Goal: Task Accomplishment & Management: Manage account settings

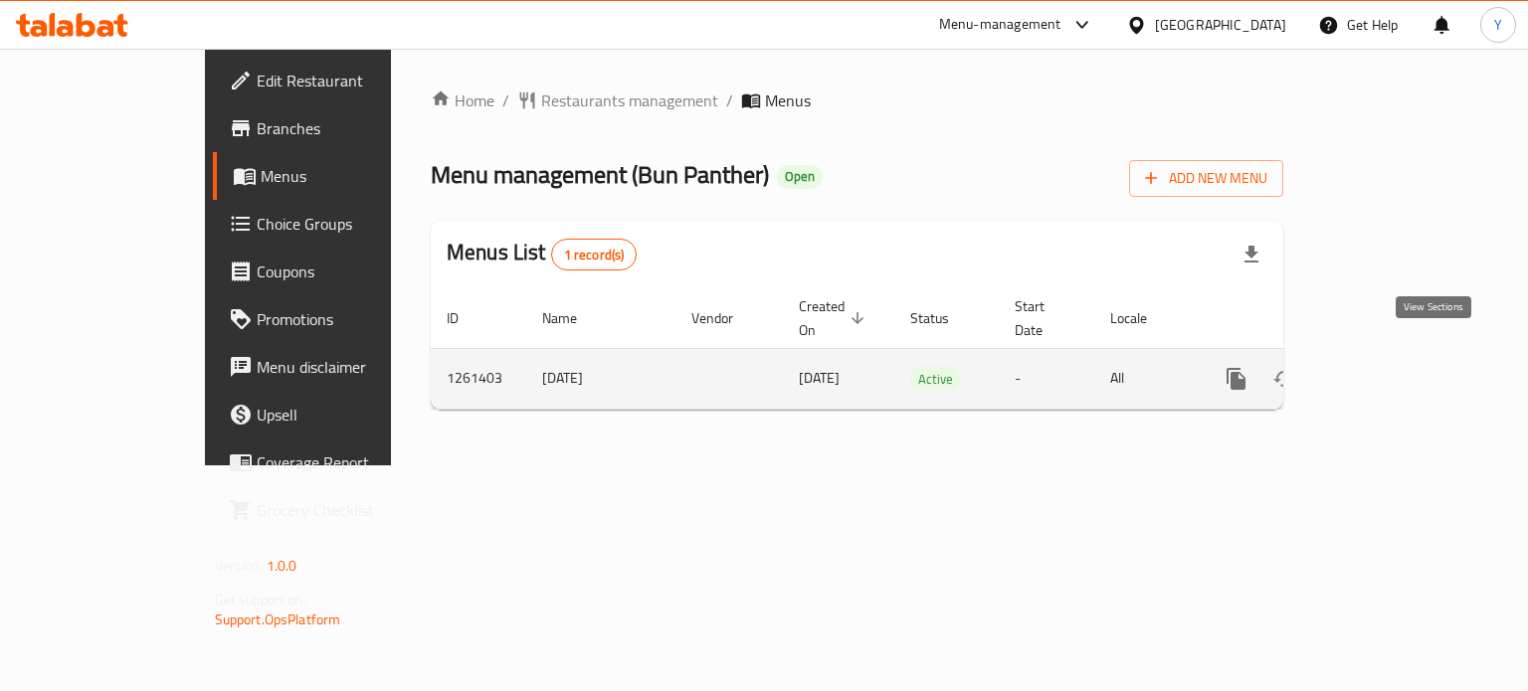
click at [1403, 355] on link "enhanced table" at bounding box center [1380, 379] width 48 height 48
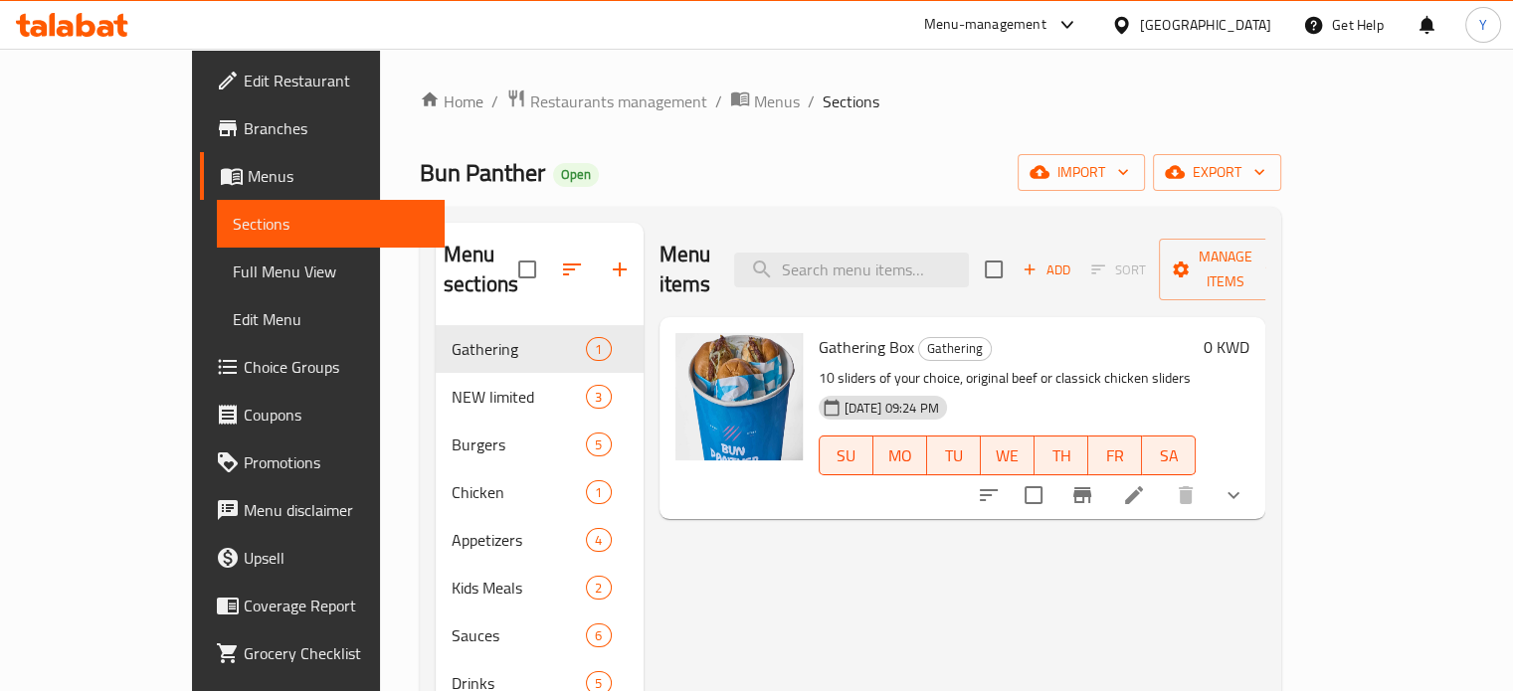
click at [857, 148] on div "Home / Restaurants management / Menus / Sections Bun Panther Open import export…" at bounding box center [850, 509] width 861 height 841
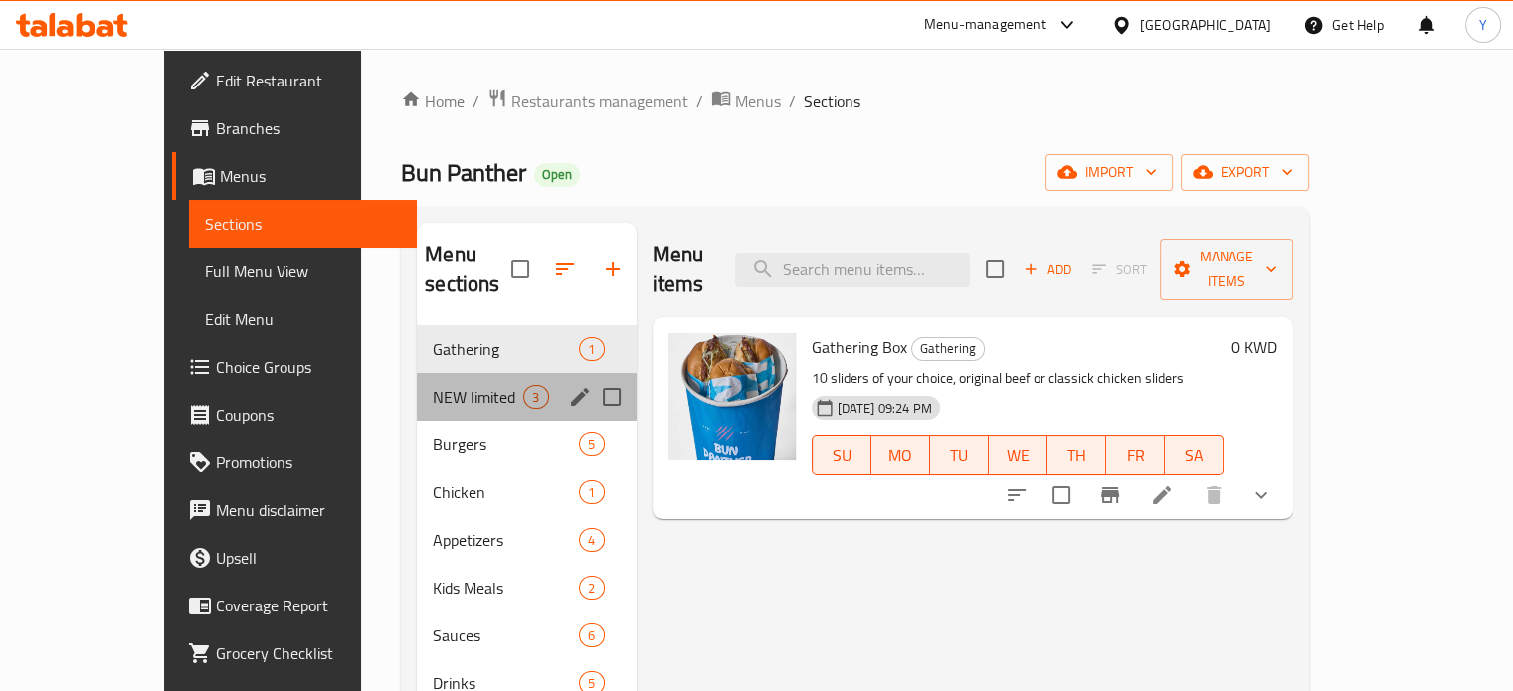
click at [429, 381] on div "NEW limited 3" at bounding box center [526, 397] width 219 height 48
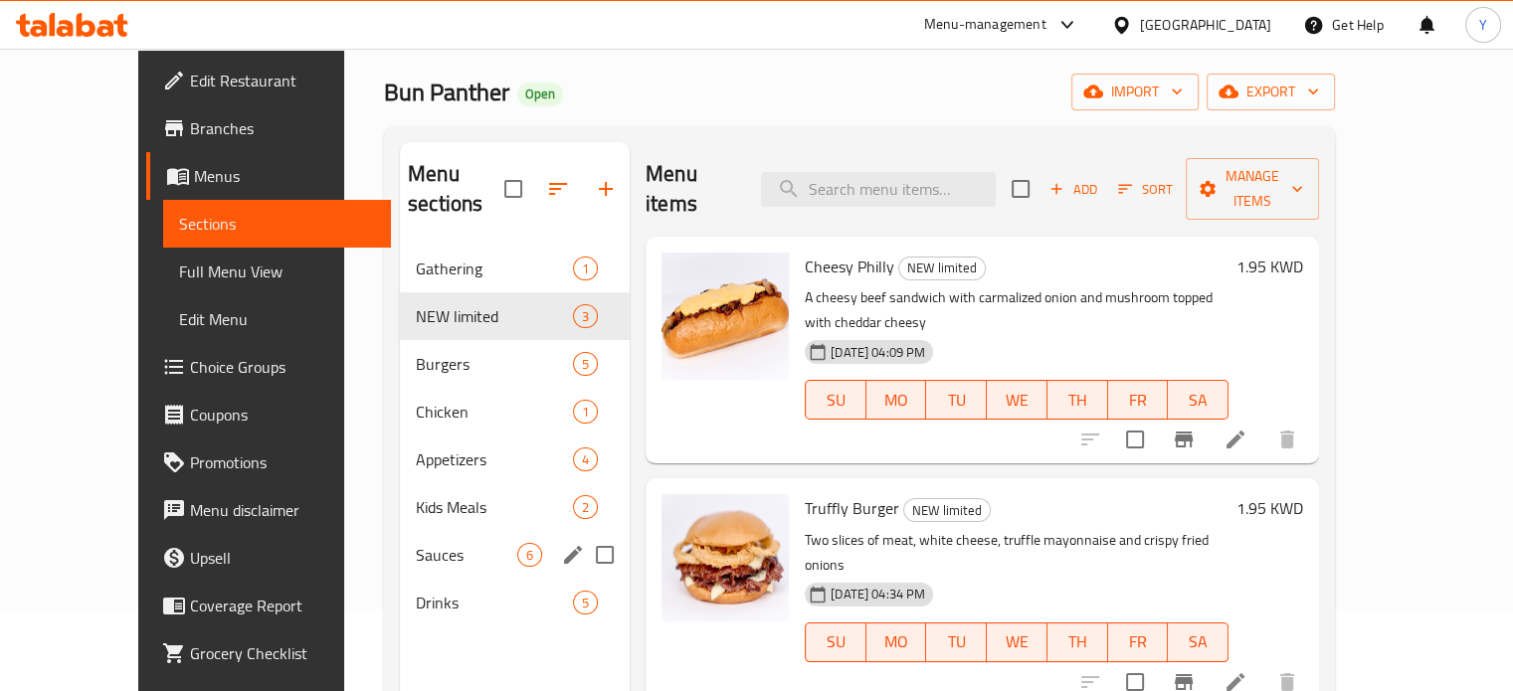
scroll to position [199, 0]
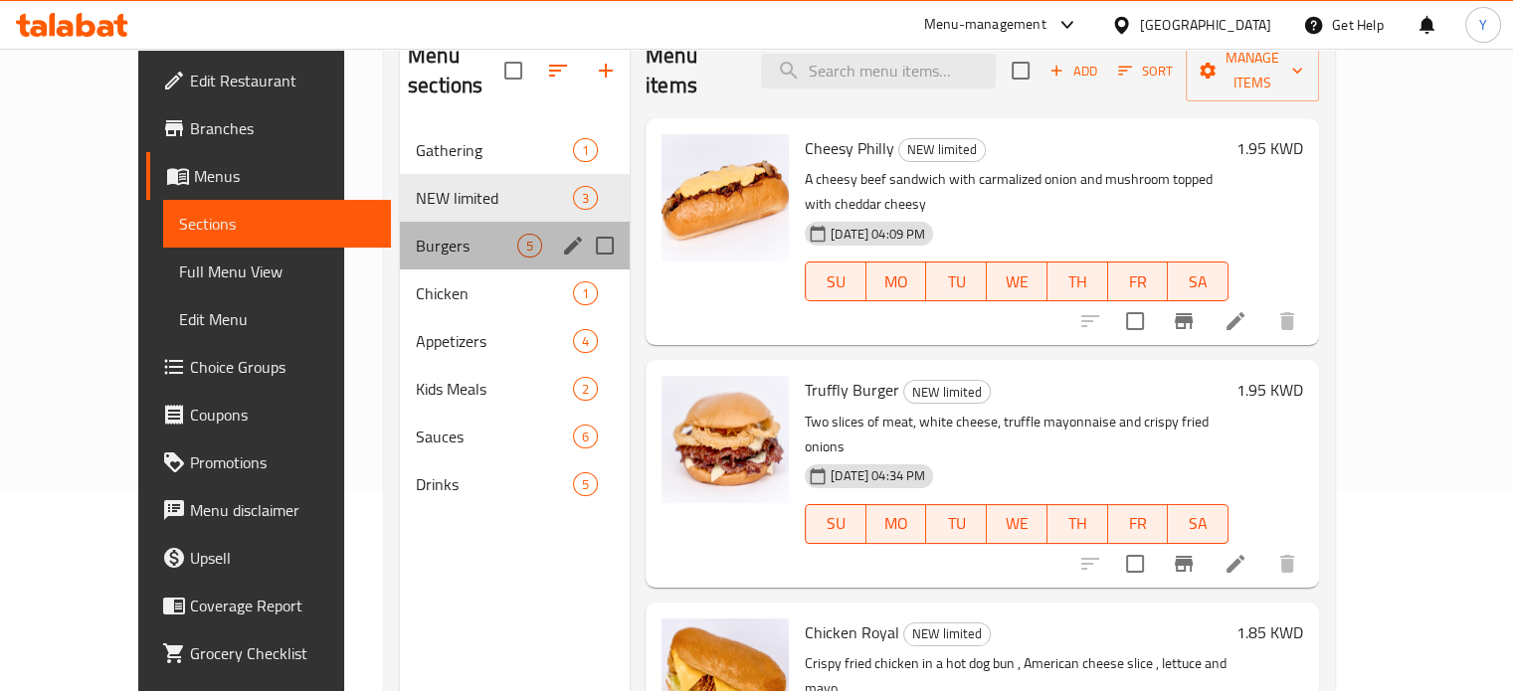
drag, startPoint x: 377, startPoint y: 202, endPoint x: 385, endPoint y: 219, distance: 18.7
click at [400, 222] on div "Burgers 5" at bounding box center [515, 246] width 230 height 48
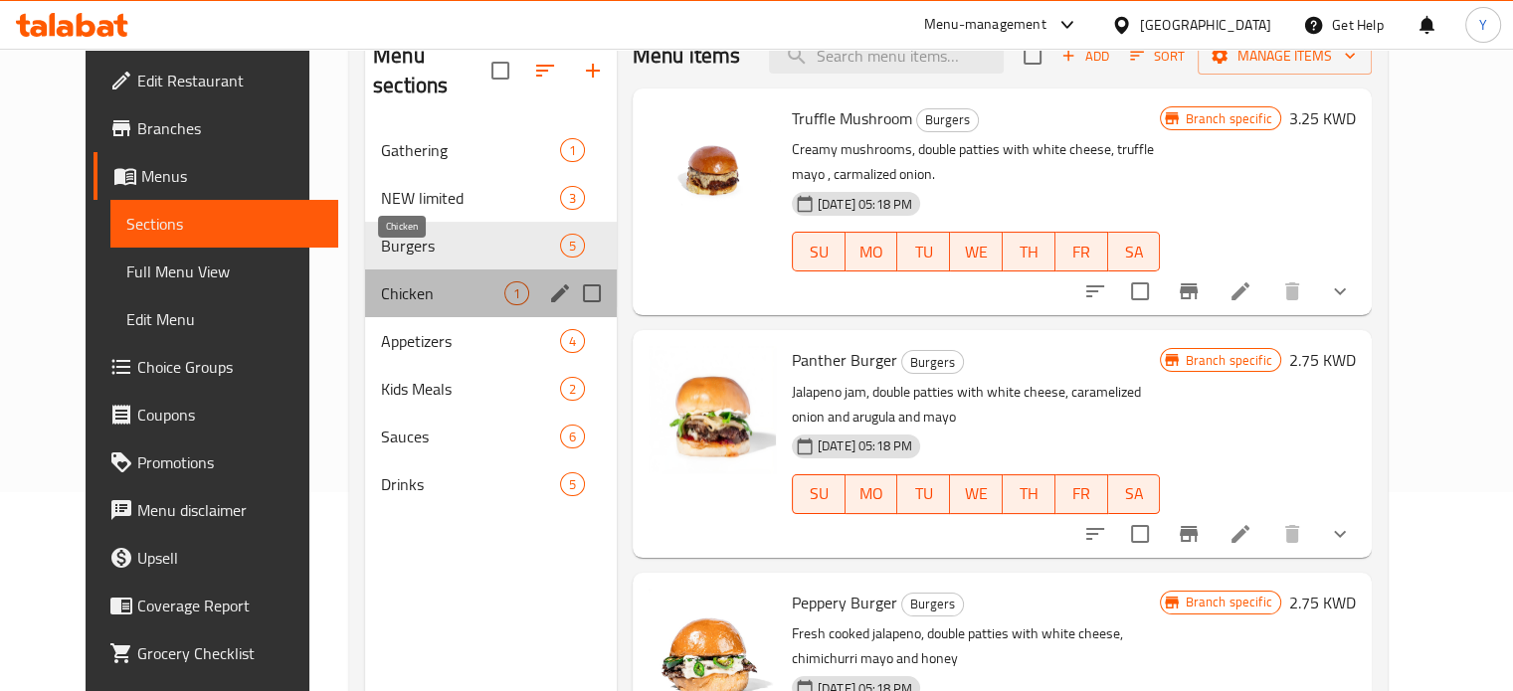
click at [386, 281] on span "Chicken" at bounding box center [442, 293] width 123 height 24
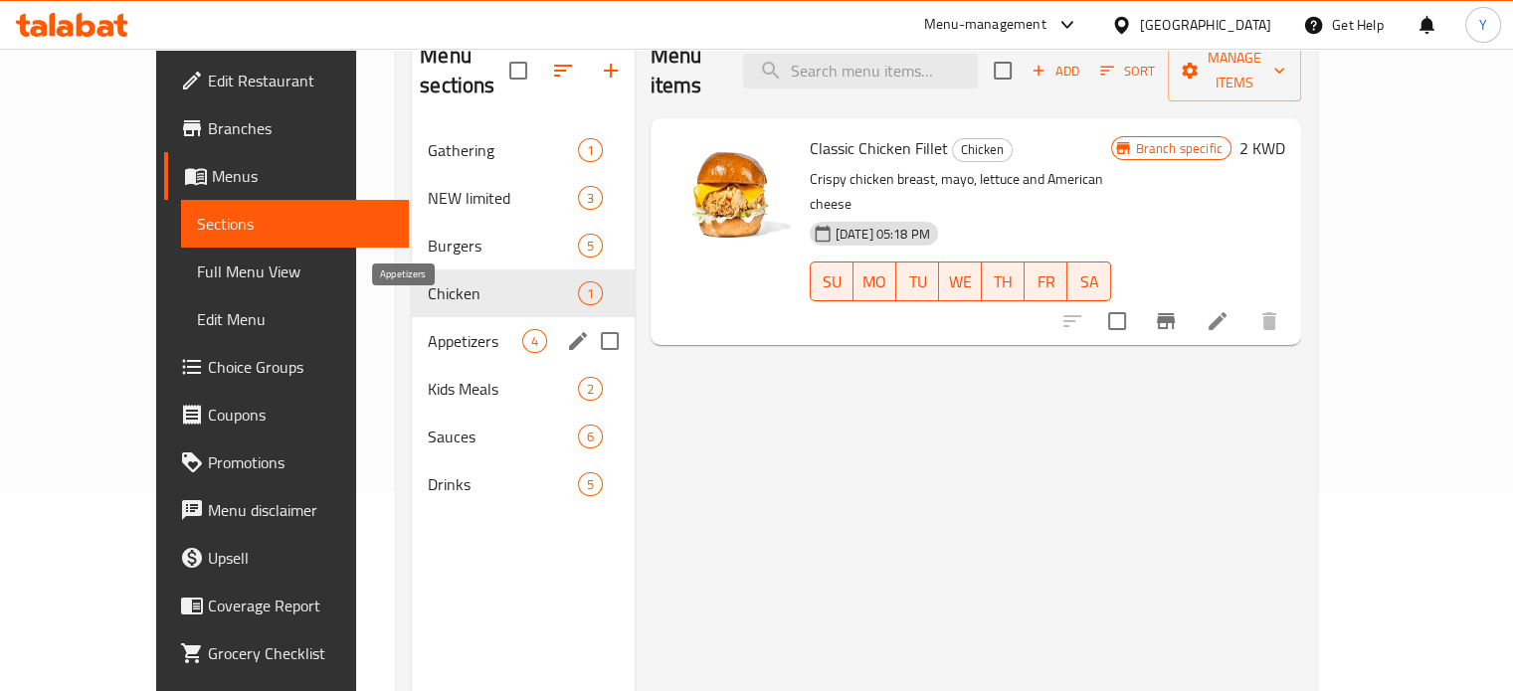
click at [428, 329] on span "Appetizers" at bounding box center [474, 341] width 93 height 24
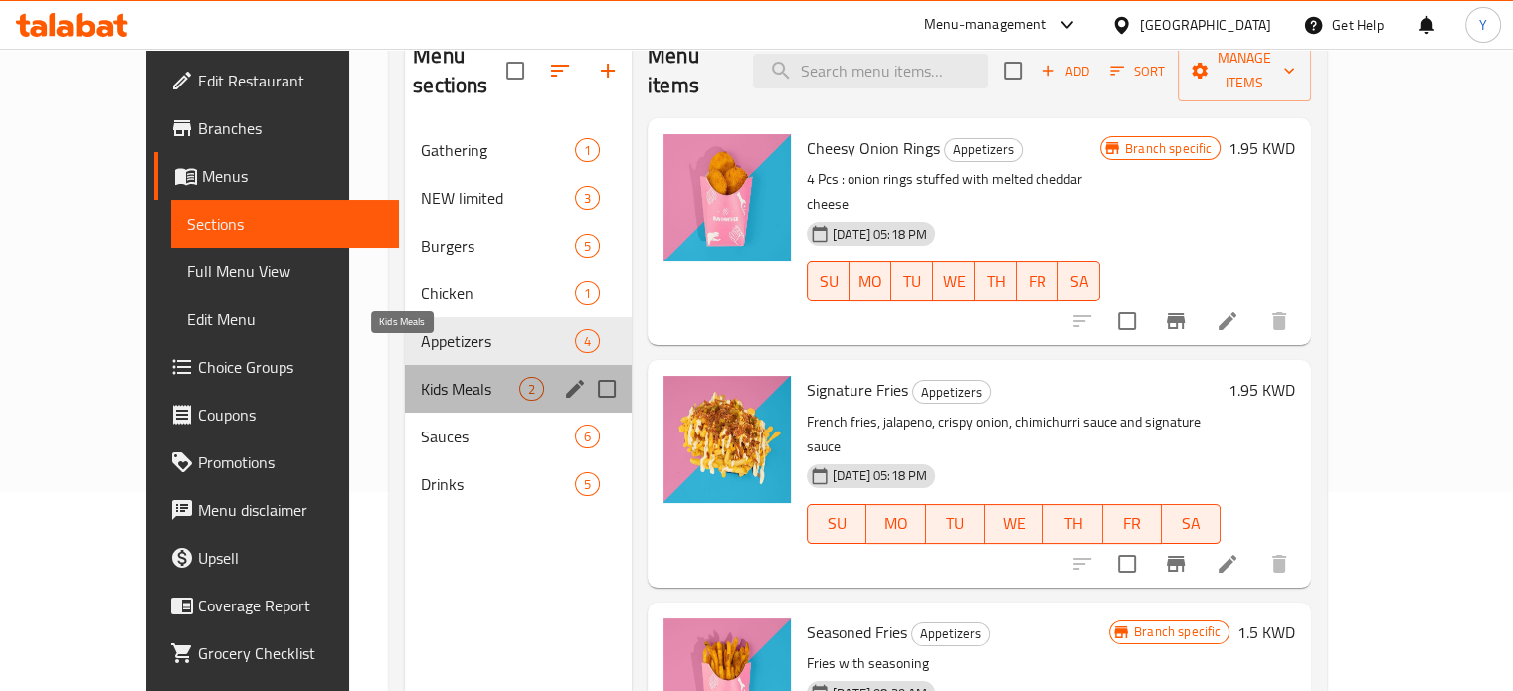
click at [421, 377] on span "Kids Meals" at bounding box center [470, 389] width 98 height 24
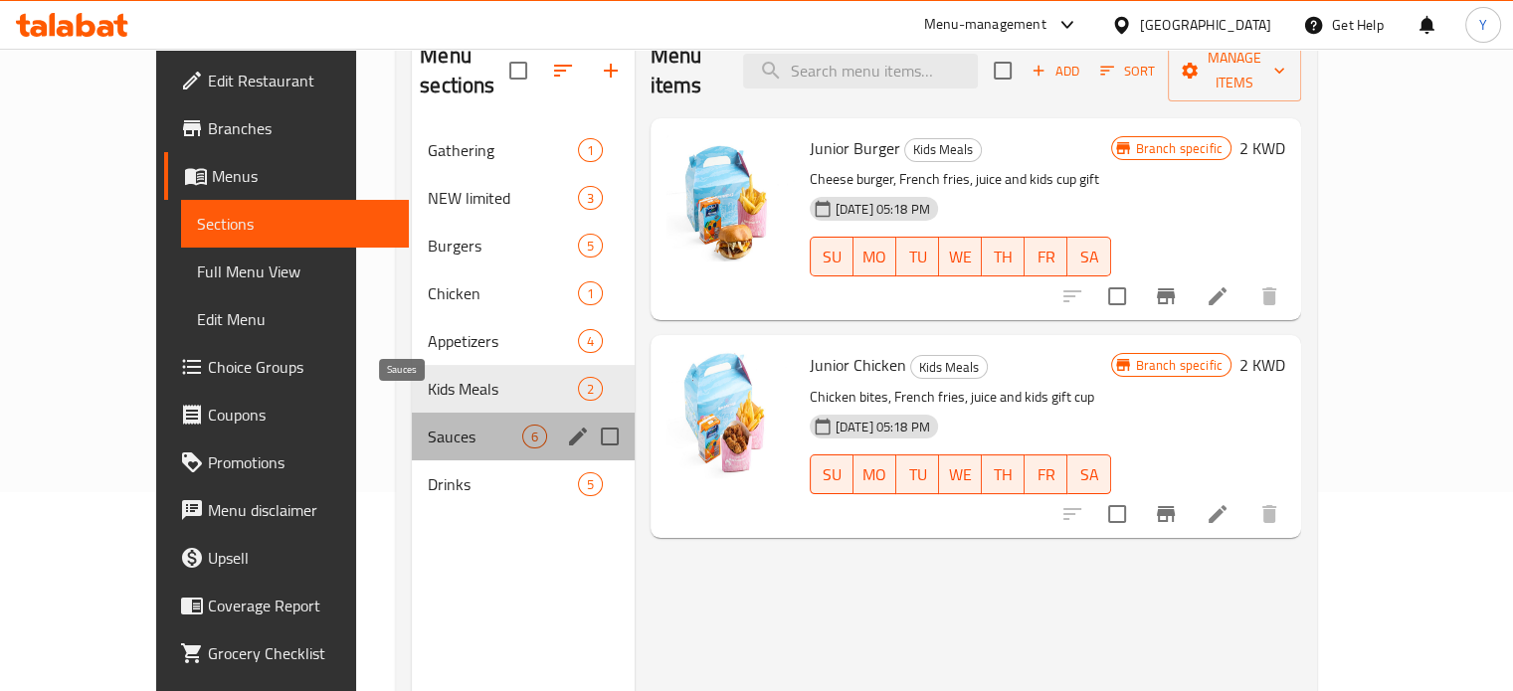
click at [428, 425] on span "Sauces" at bounding box center [474, 437] width 93 height 24
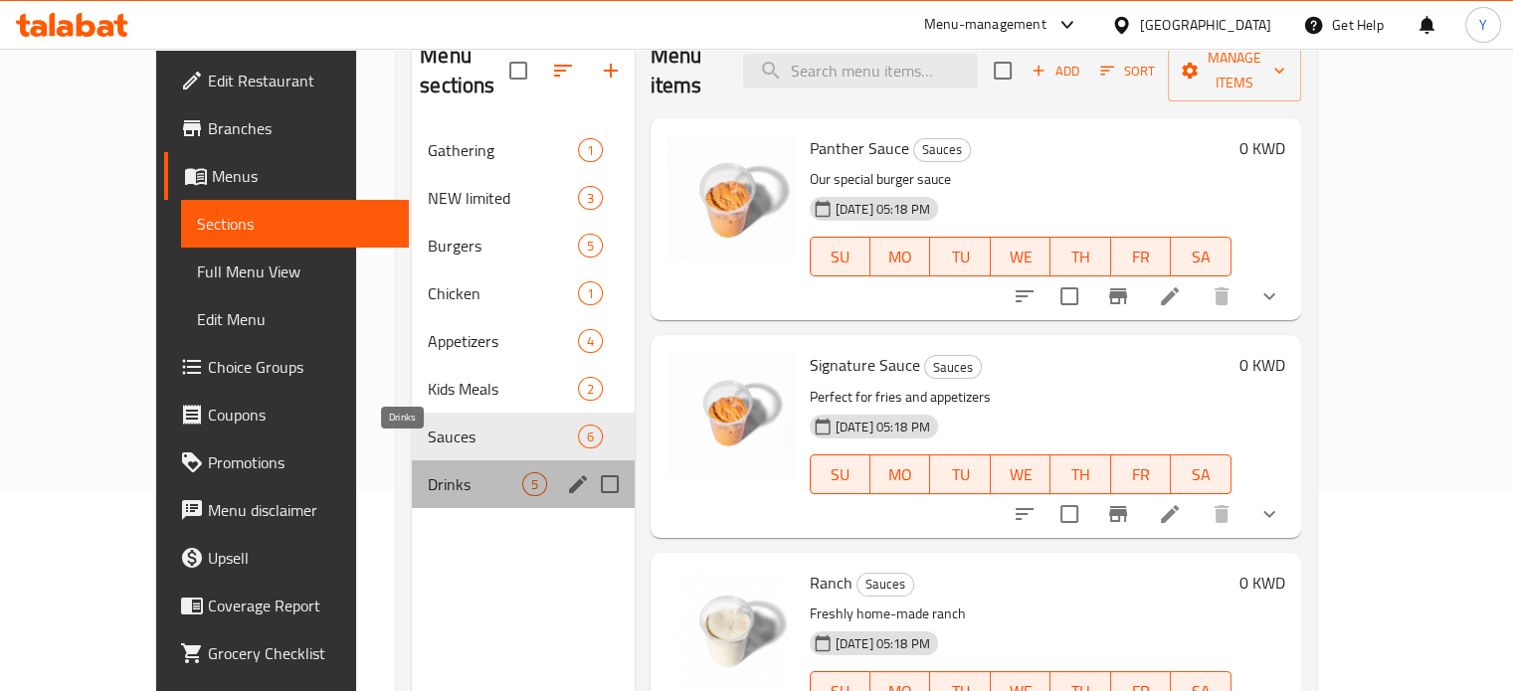
click at [428, 472] on span "Drinks" at bounding box center [474, 484] width 93 height 24
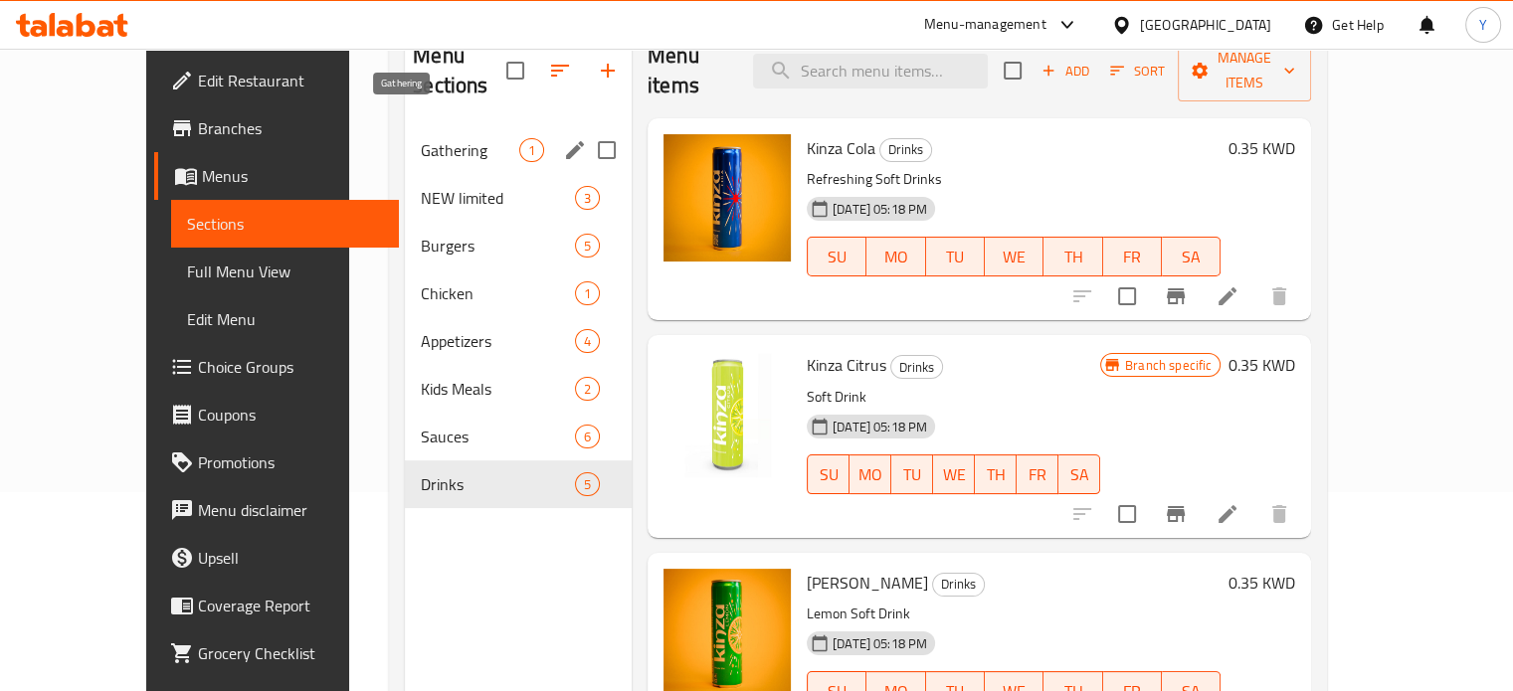
click at [421, 138] on span "Gathering" at bounding box center [470, 150] width 98 height 24
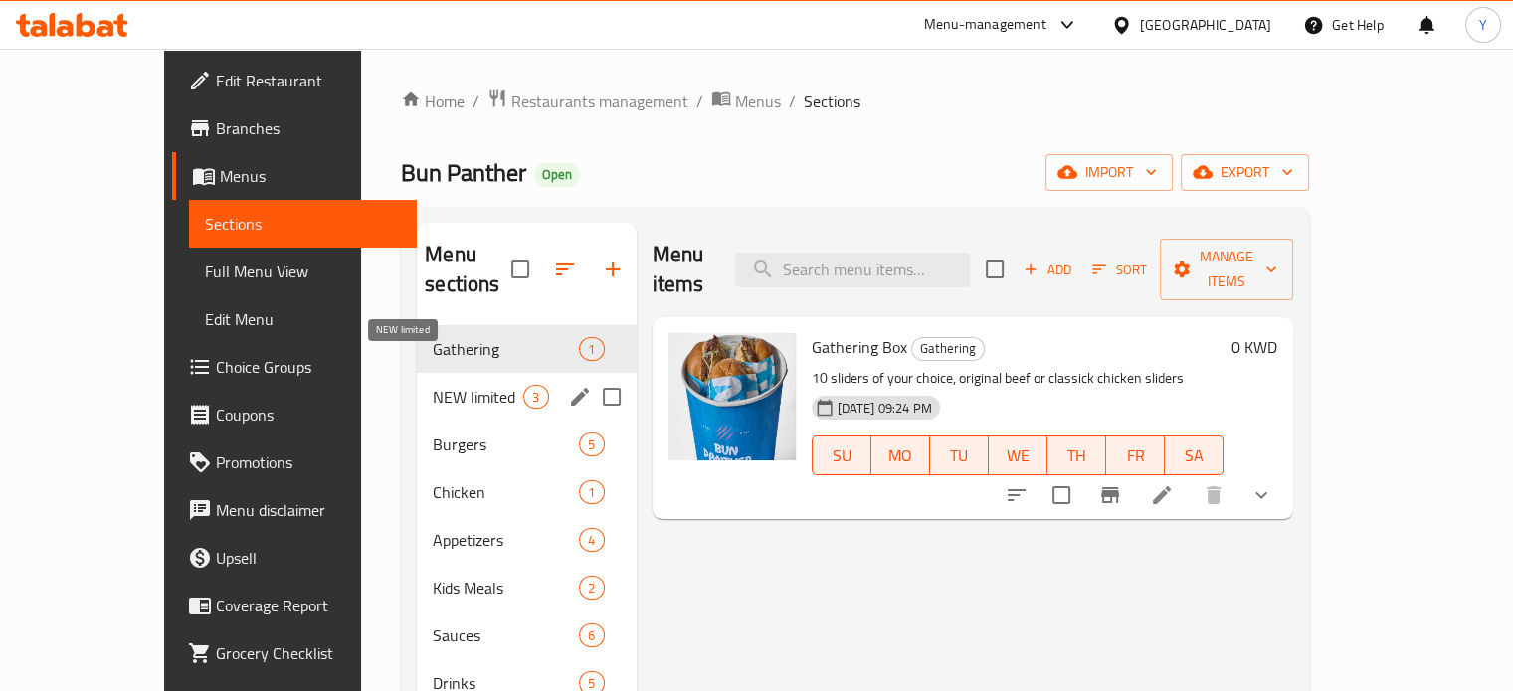
click at [433, 385] on span "NEW limited" at bounding box center [478, 397] width 91 height 24
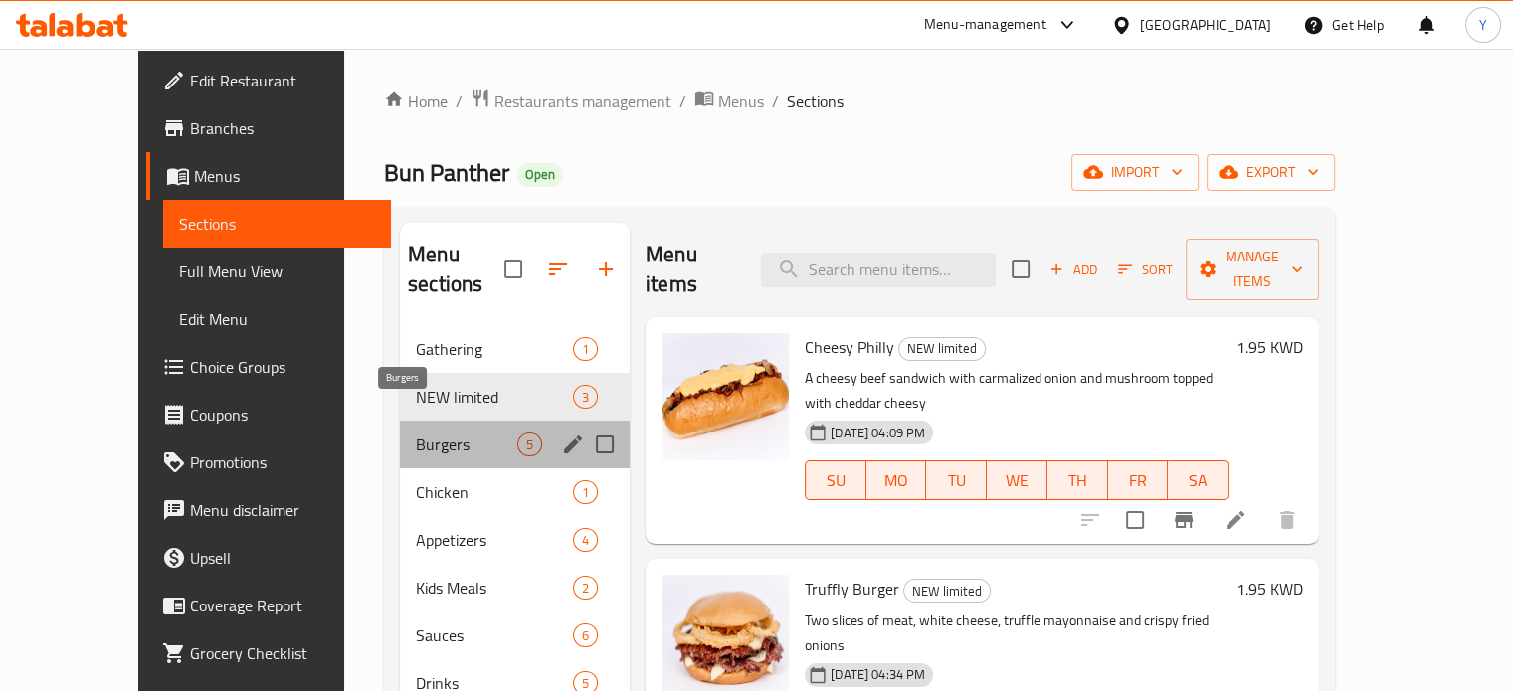
click at [416, 433] on span "Burgers" at bounding box center [466, 445] width 101 height 24
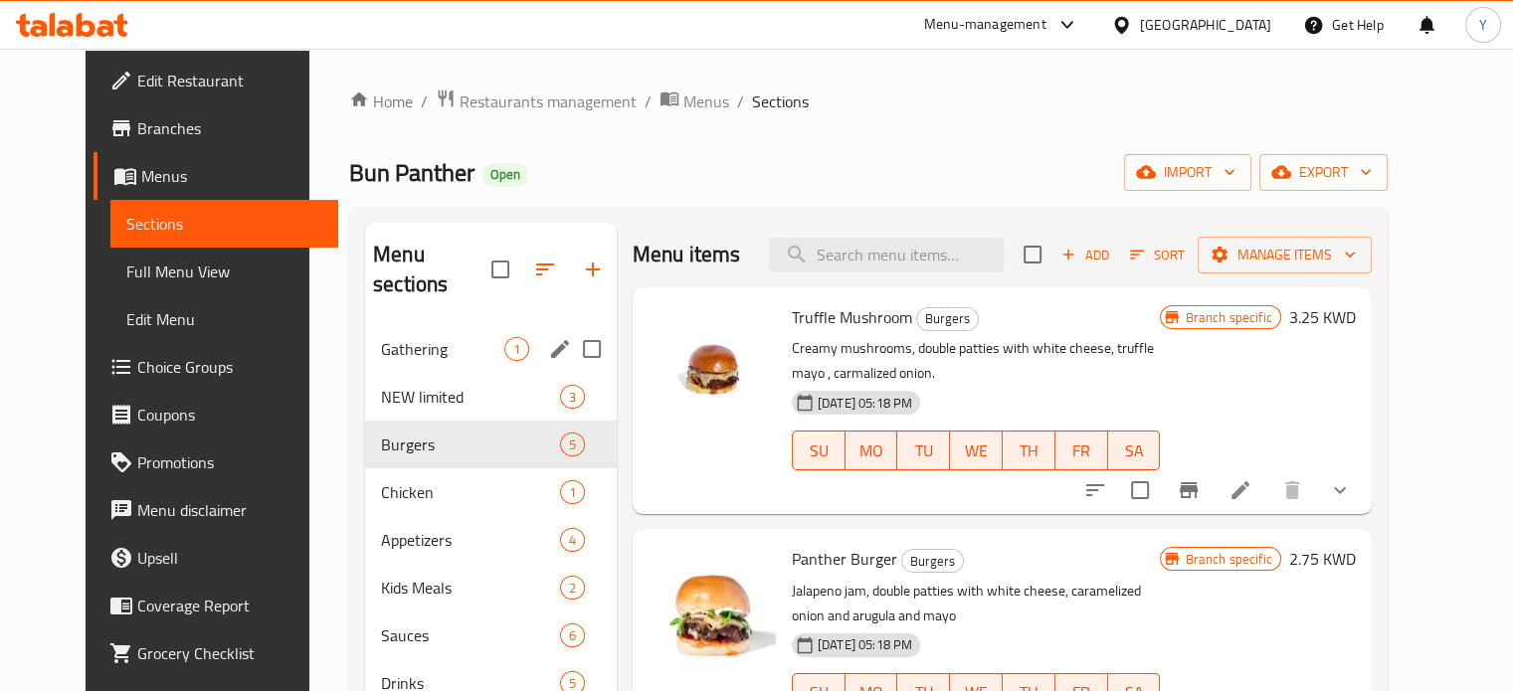
click at [406, 325] on div "Gathering 1" at bounding box center [491, 349] width 252 height 48
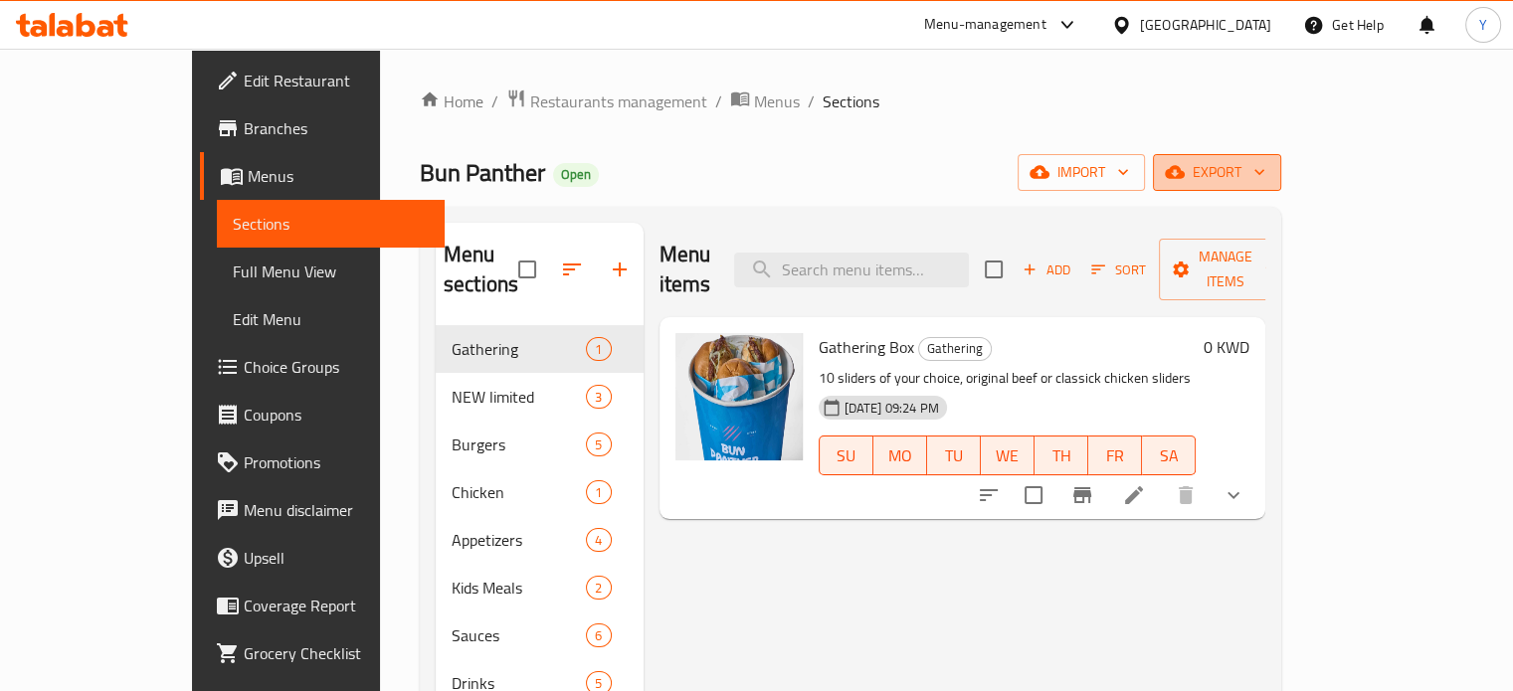
click at [1265, 169] on span "export" at bounding box center [1217, 172] width 96 height 25
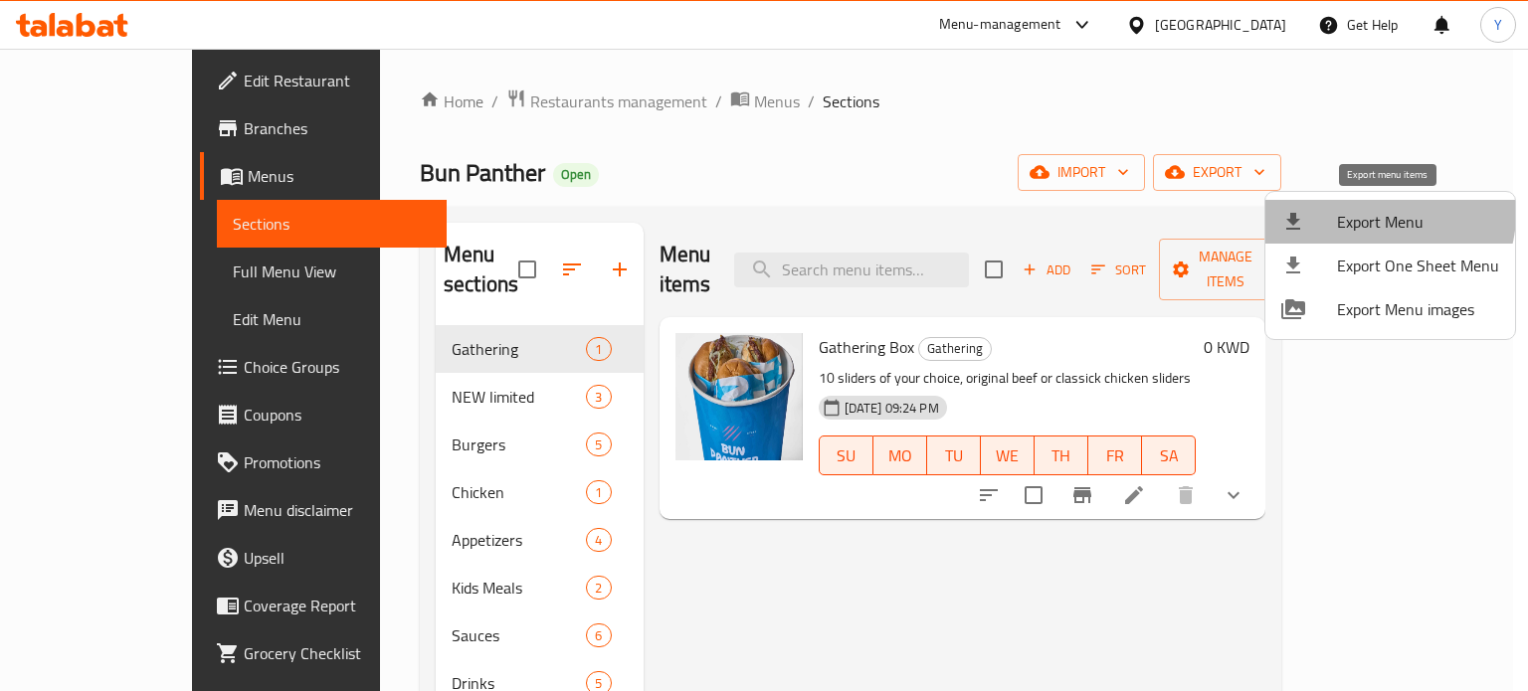
click at [1384, 214] on span "Export Menu" at bounding box center [1418, 222] width 162 height 24
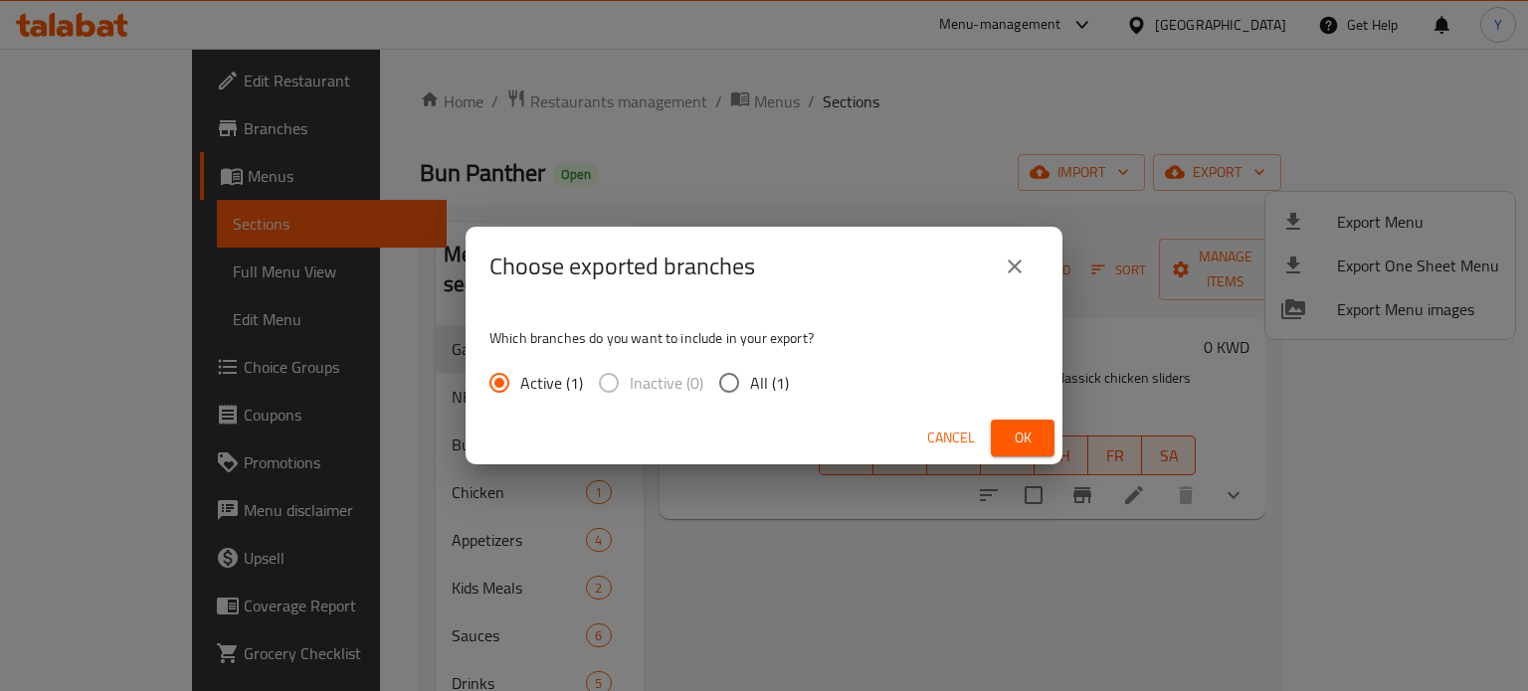
click at [1018, 432] on span "Ok" at bounding box center [1023, 438] width 32 height 25
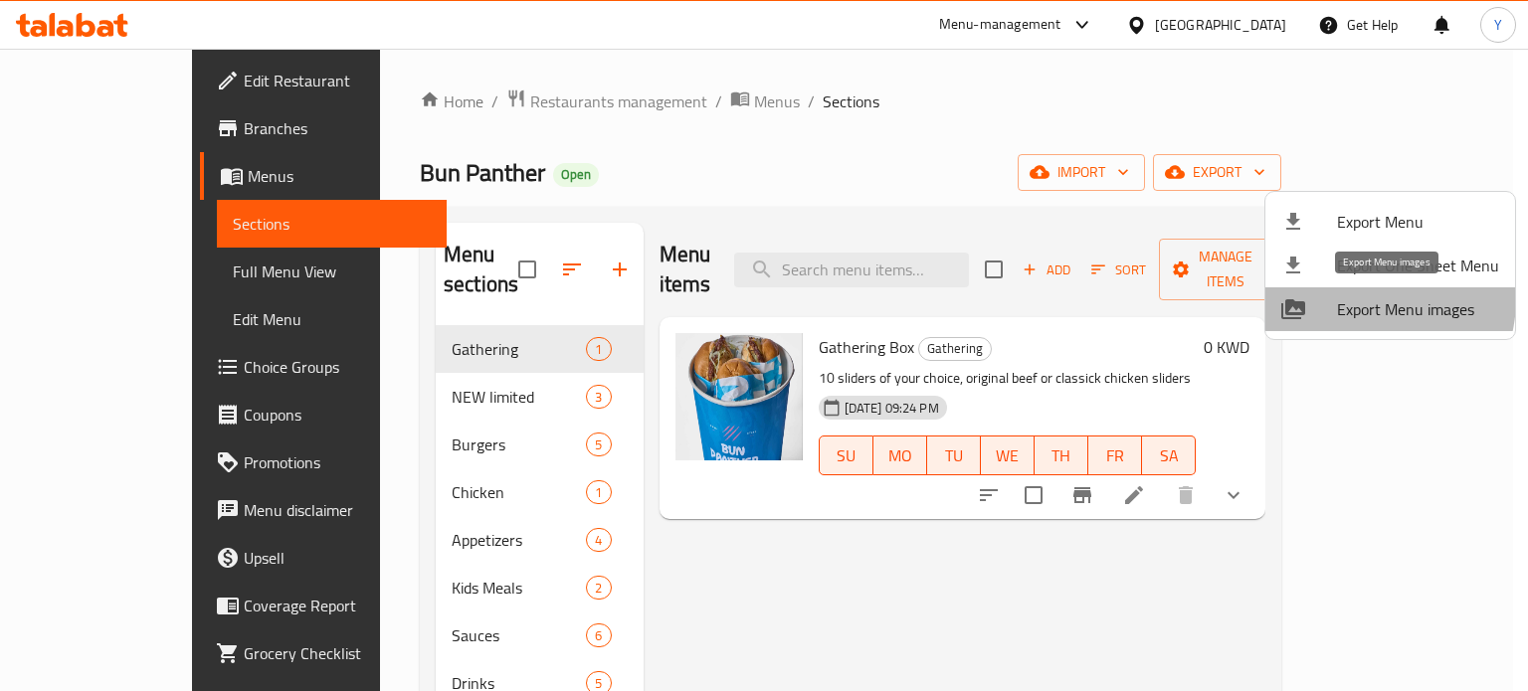
click at [1366, 299] on span "Export Menu images" at bounding box center [1418, 309] width 162 height 24
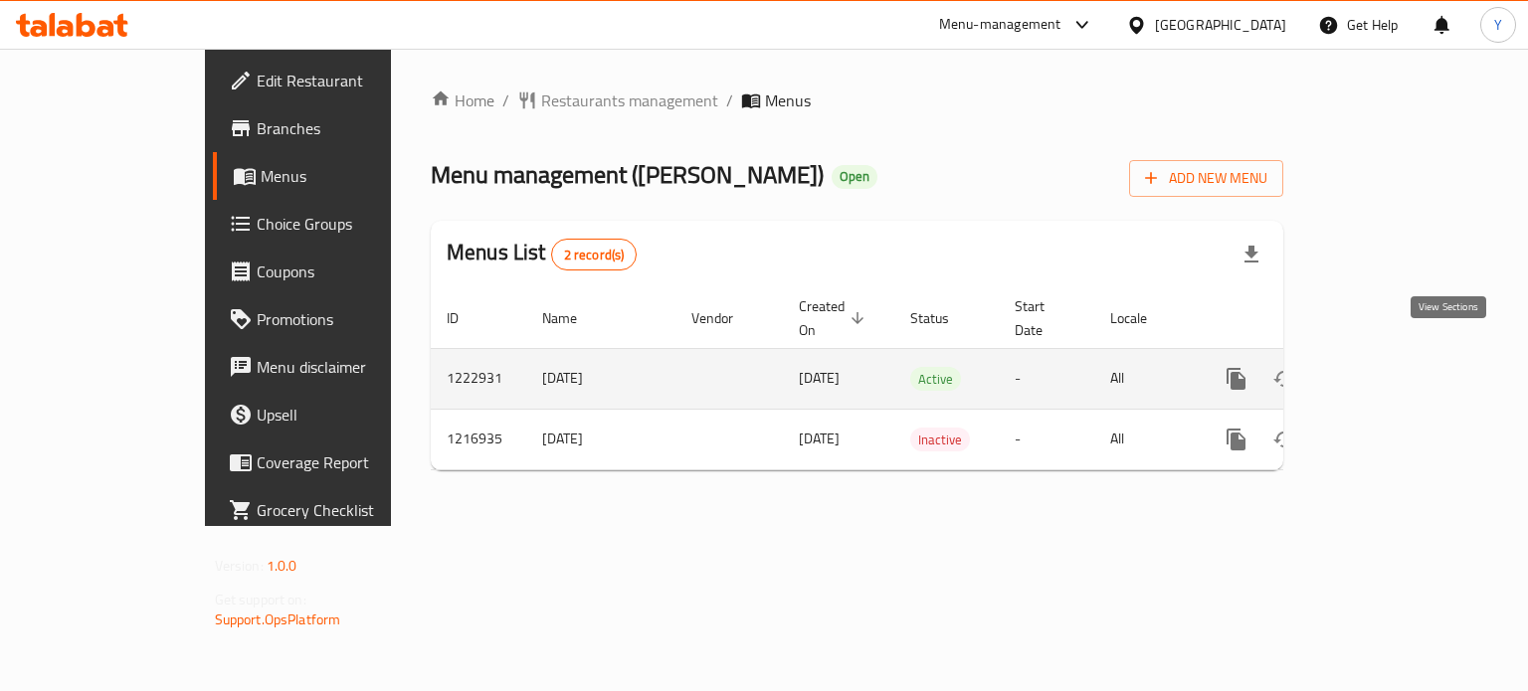
click at [1391, 367] on icon "enhanced table" at bounding box center [1380, 379] width 24 height 24
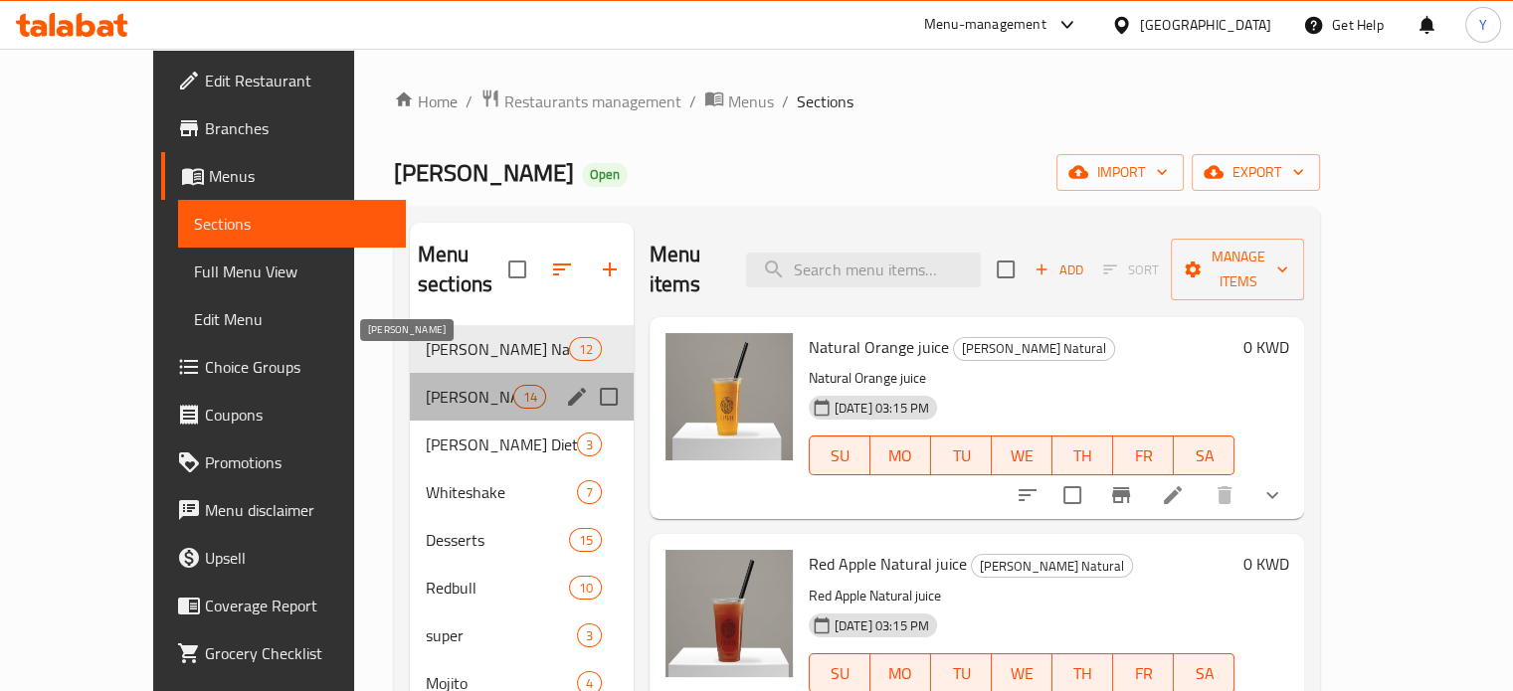
click at [434, 385] on span "[PERSON_NAME]" at bounding box center [470, 397] width 89 height 24
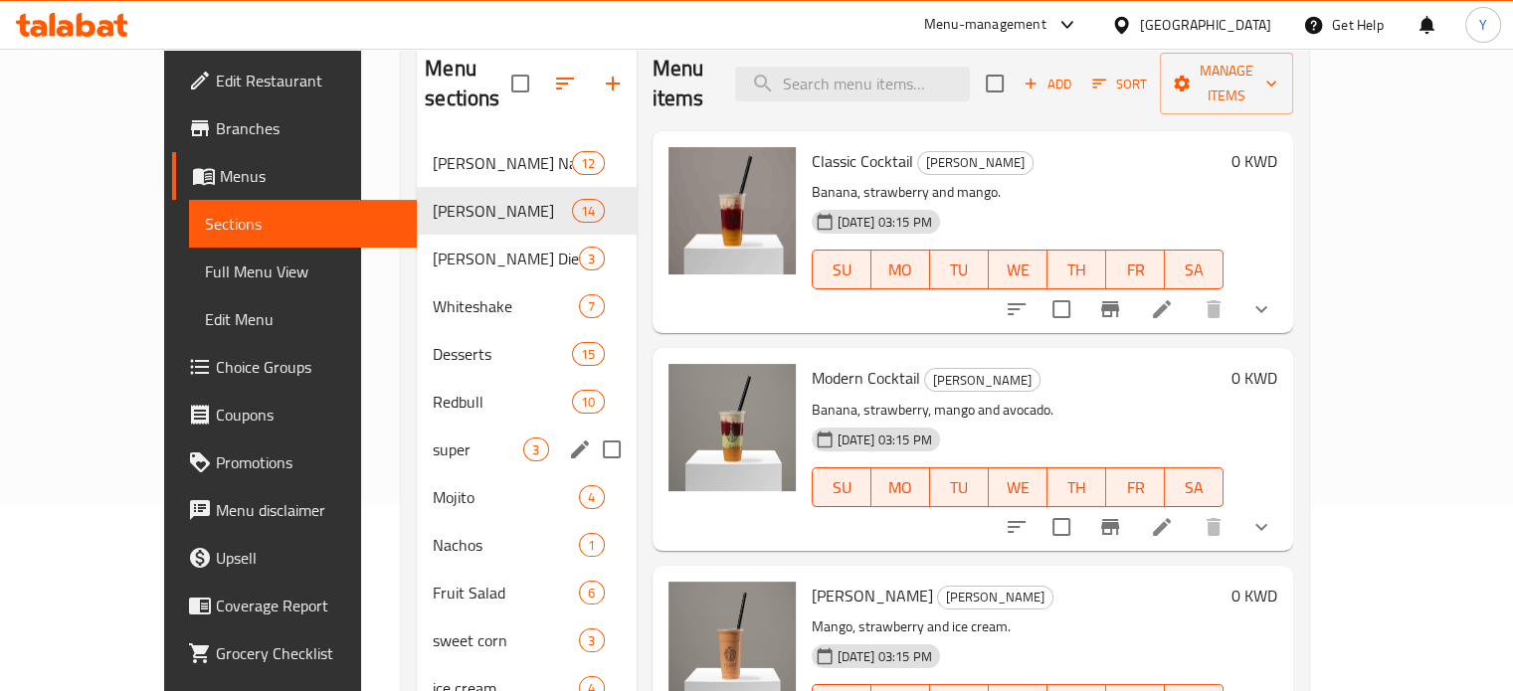
scroll to position [187, 0]
click at [417, 243] on div "[PERSON_NAME] Diet 3" at bounding box center [526, 258] width 219 height 48
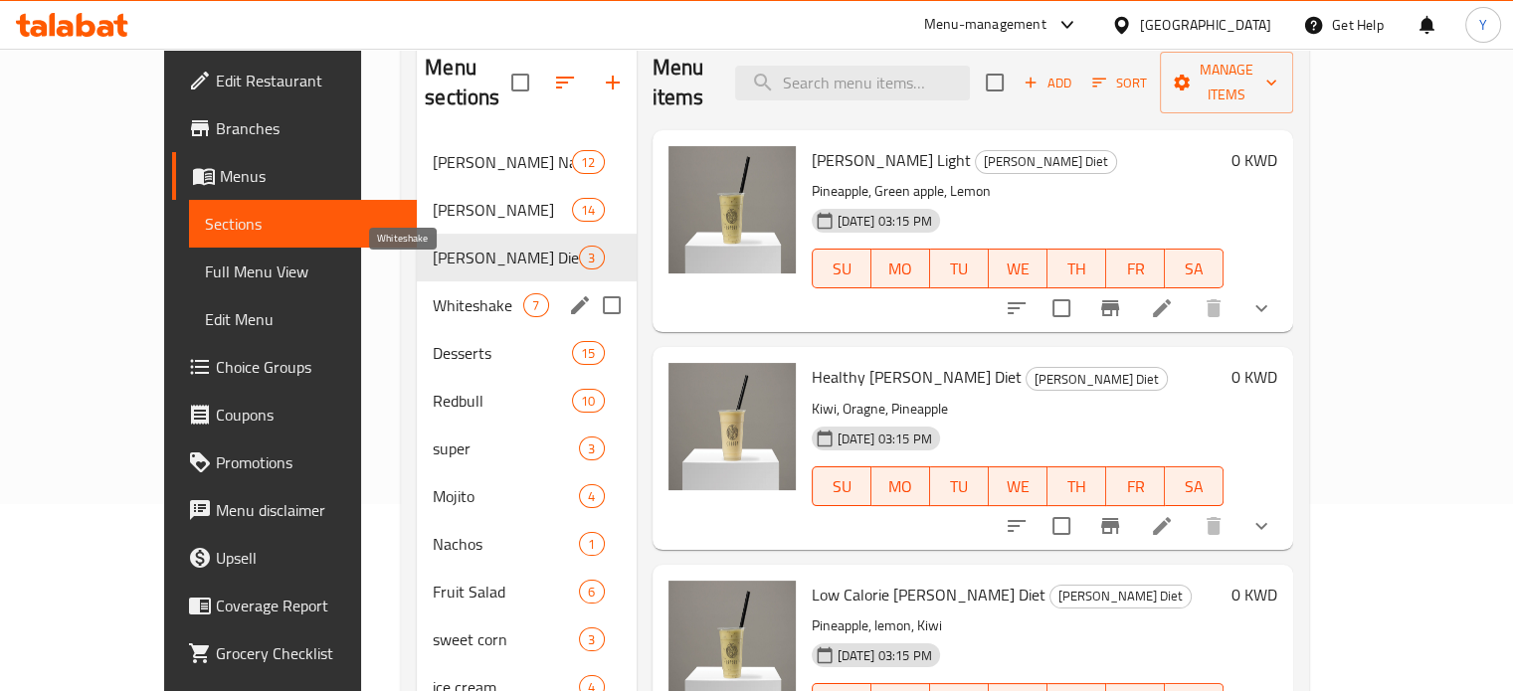
click at [433, 293] on span "Whiteshake" at bounding box center [478, 305] width 91 height 24
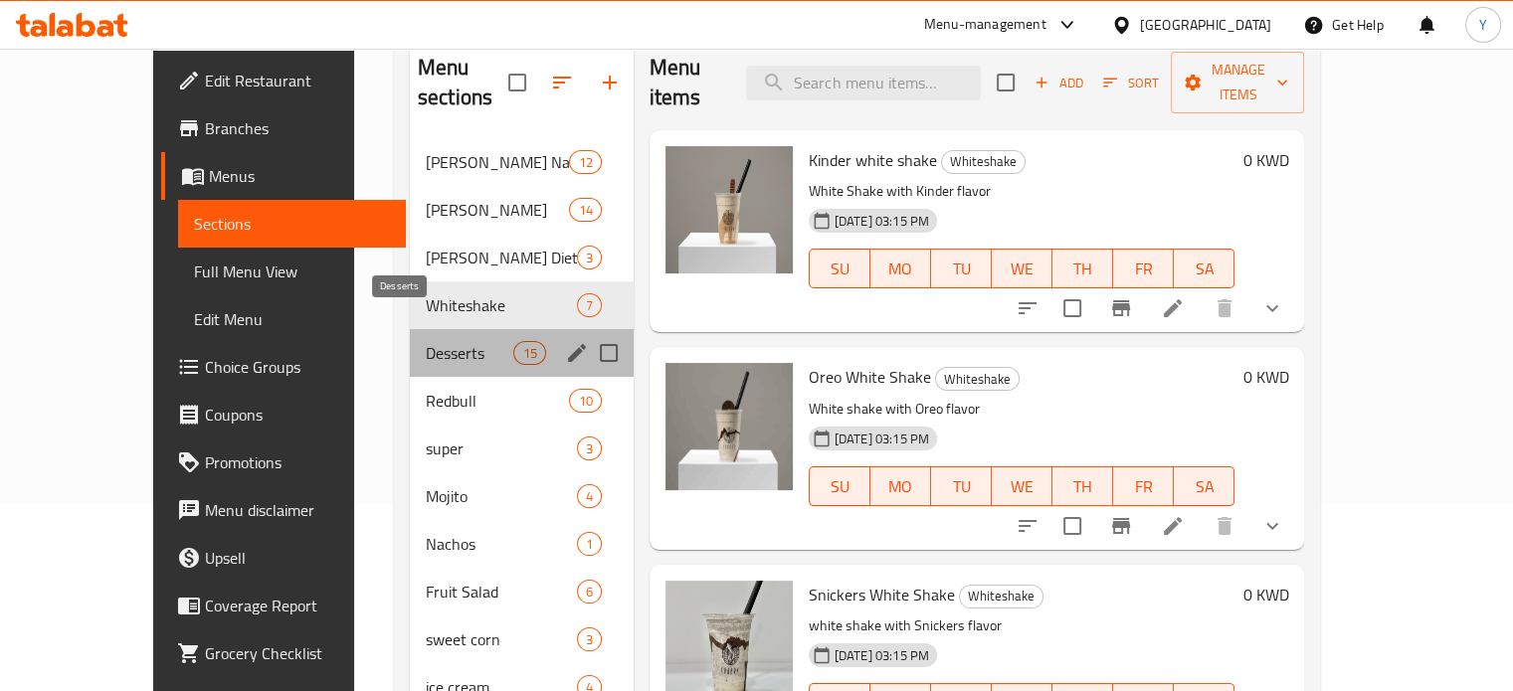
click at [426, 341] on span "Desserts" at bounding box center [470, 353] width 89 height 24
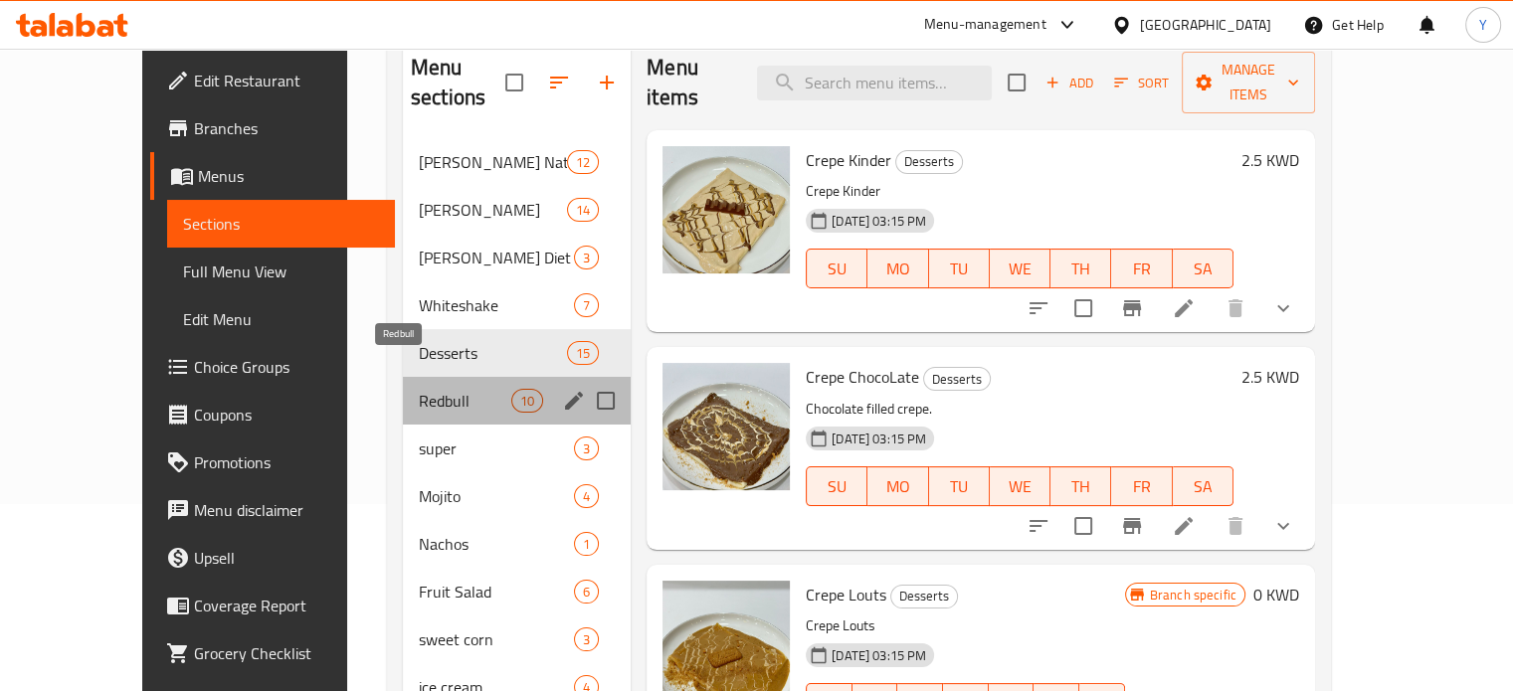
click at [419, 389] on span "Redbull" at bounding box center [465, 401] width 92 height 24
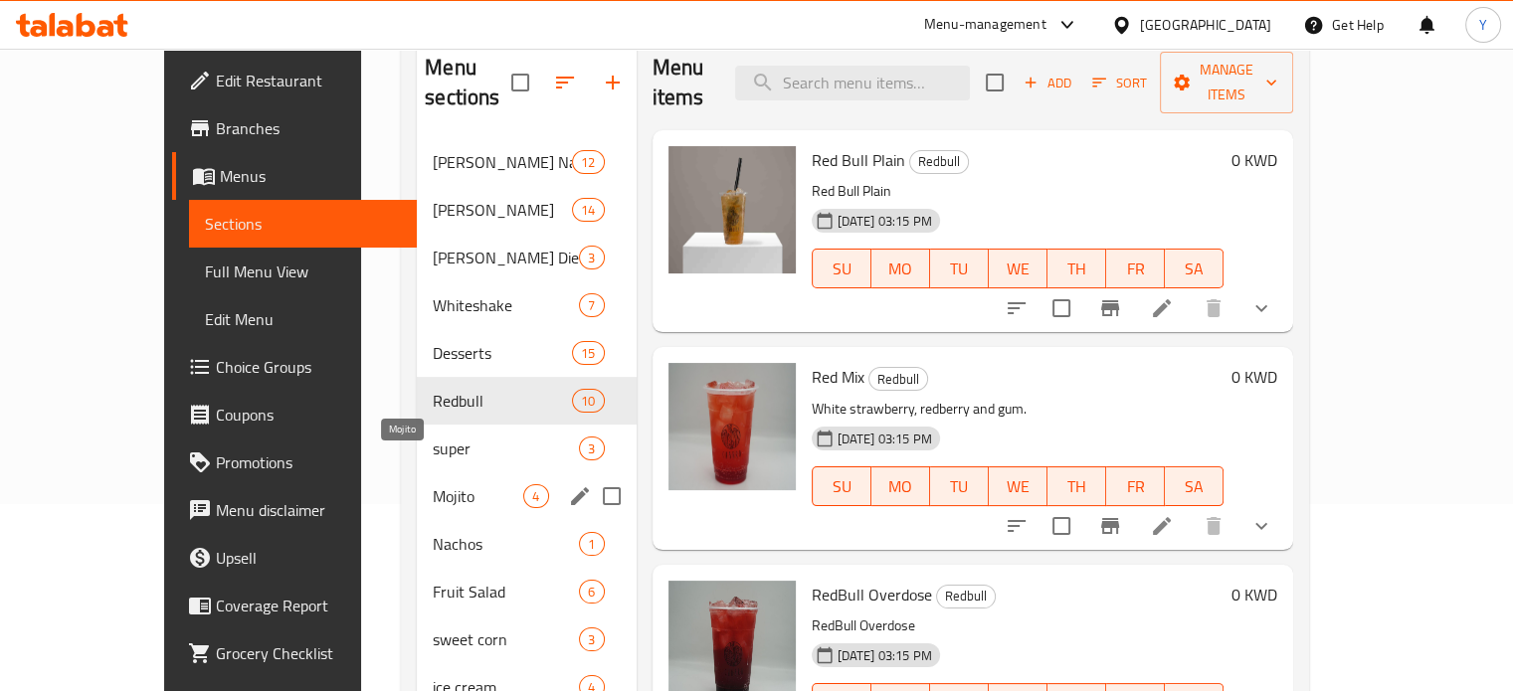
scroll to position [263, 0]
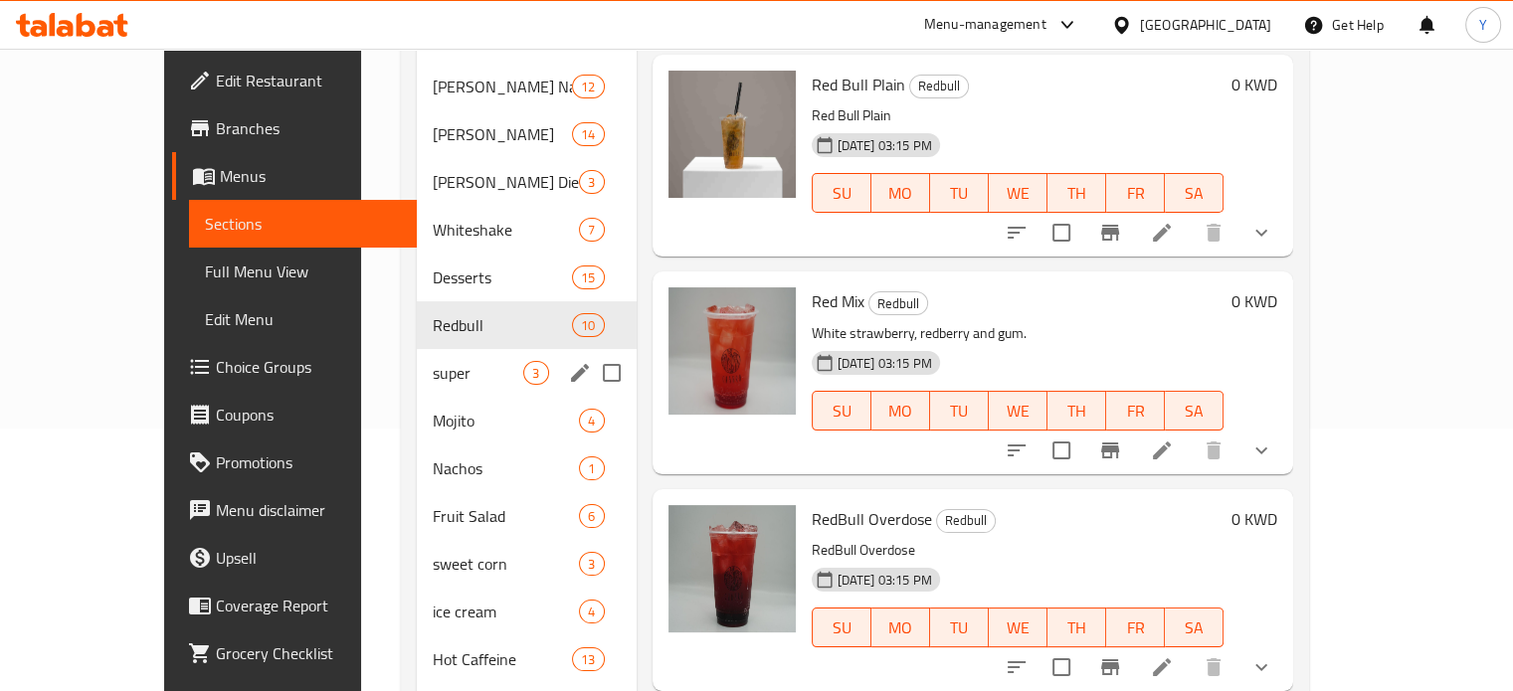
drag, startPoint x: 394, startPoint y: 327, endPoint x: 382, endPoint y: 347, distance: 23.2
click at [417, 349] on div "super 3" at bounding box center [526, 373] width 219 height 48
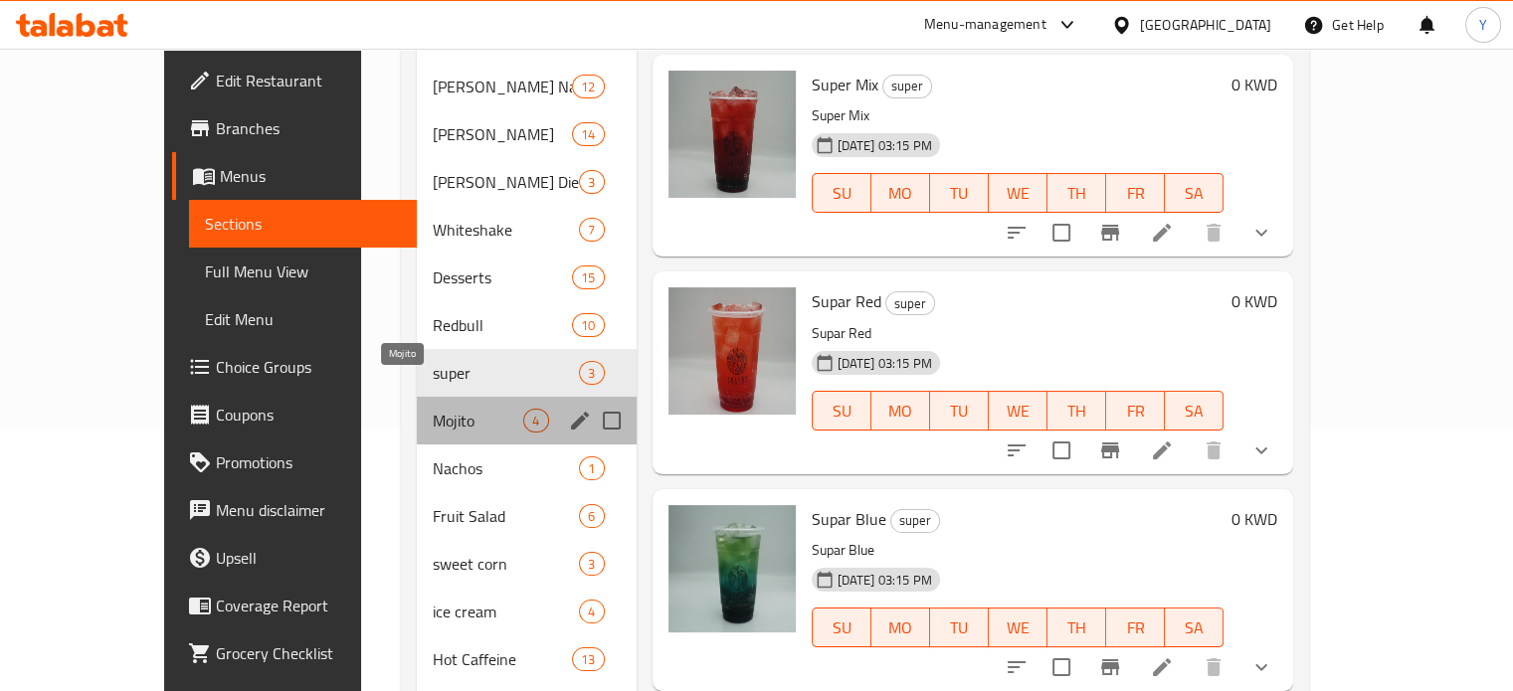
click at [433, 409] on span "Mojito" at bounding box center [478, 421] width 91 height 24
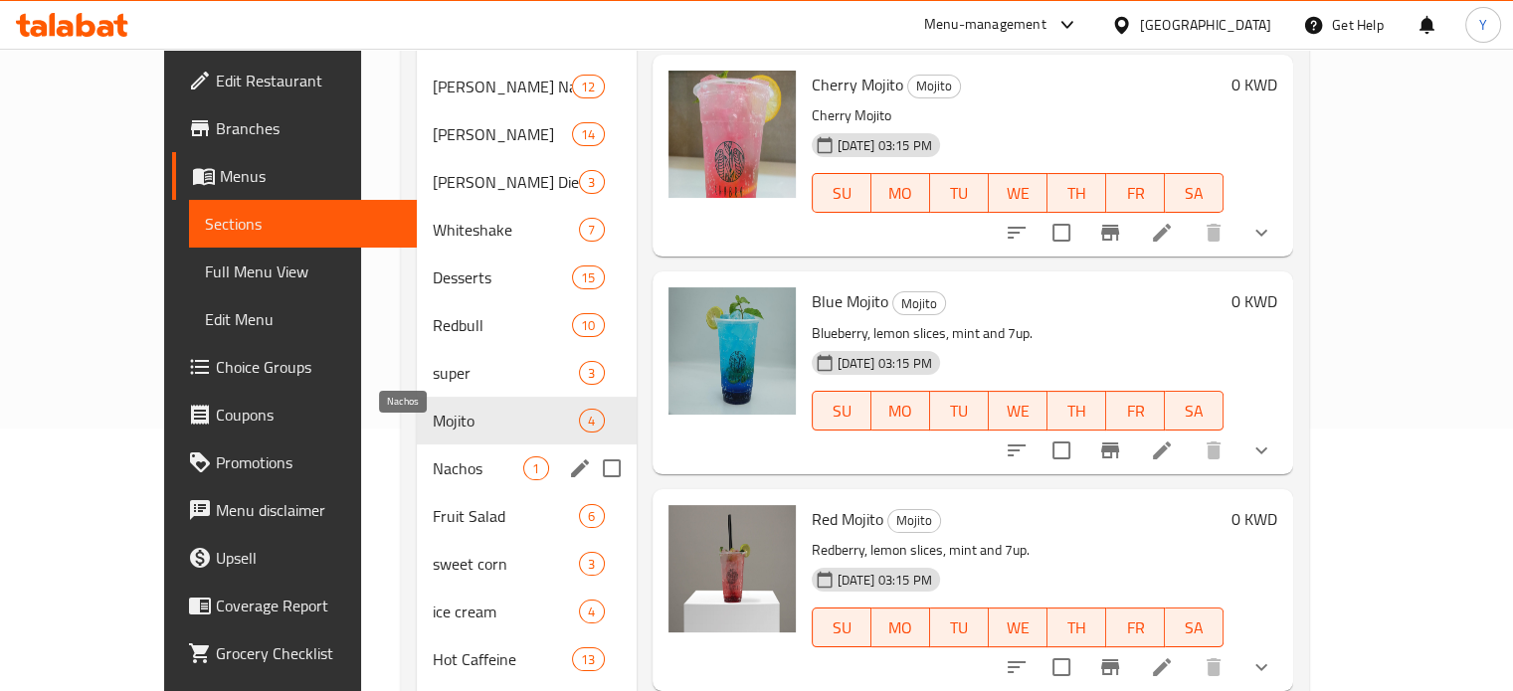
click at [433, 457] on span "Nachos" at bounding box center [478, 469] width 91 height 24
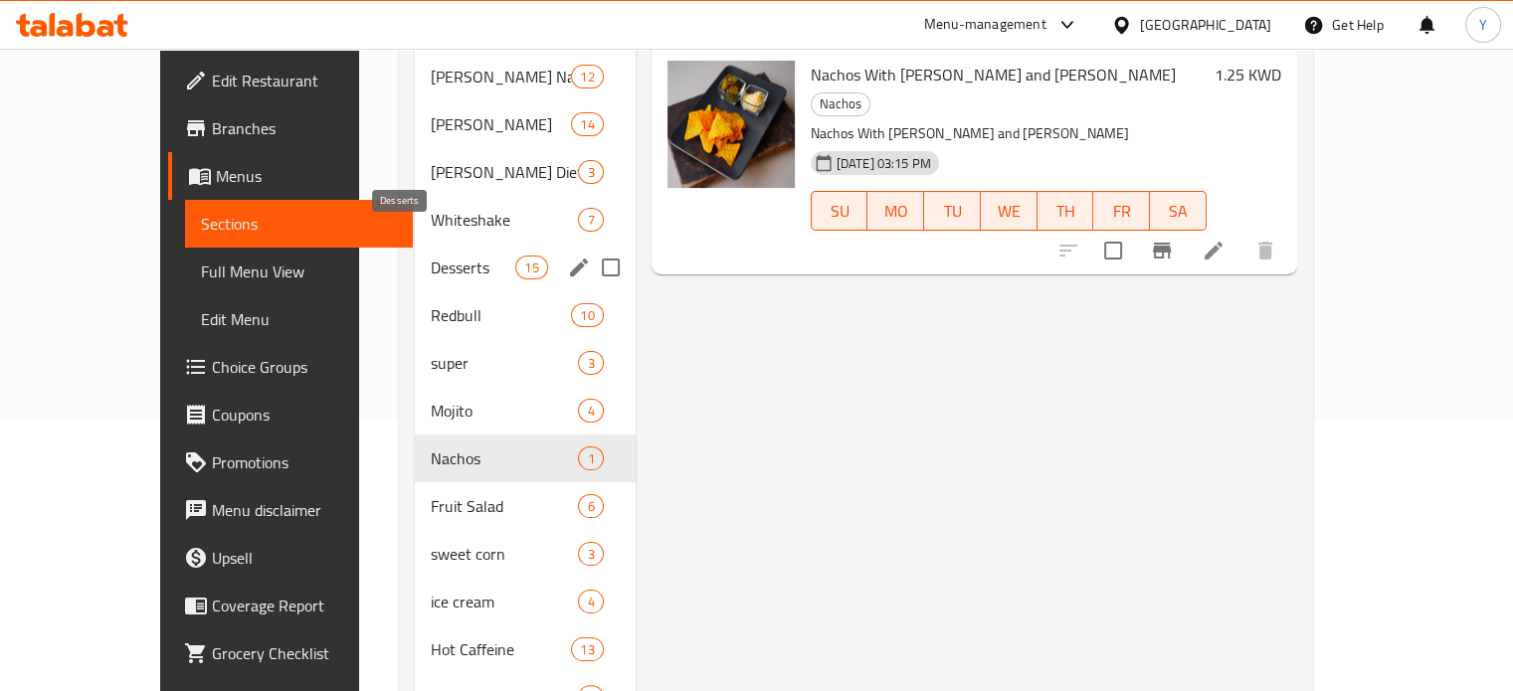
scroll to position [574, 0]
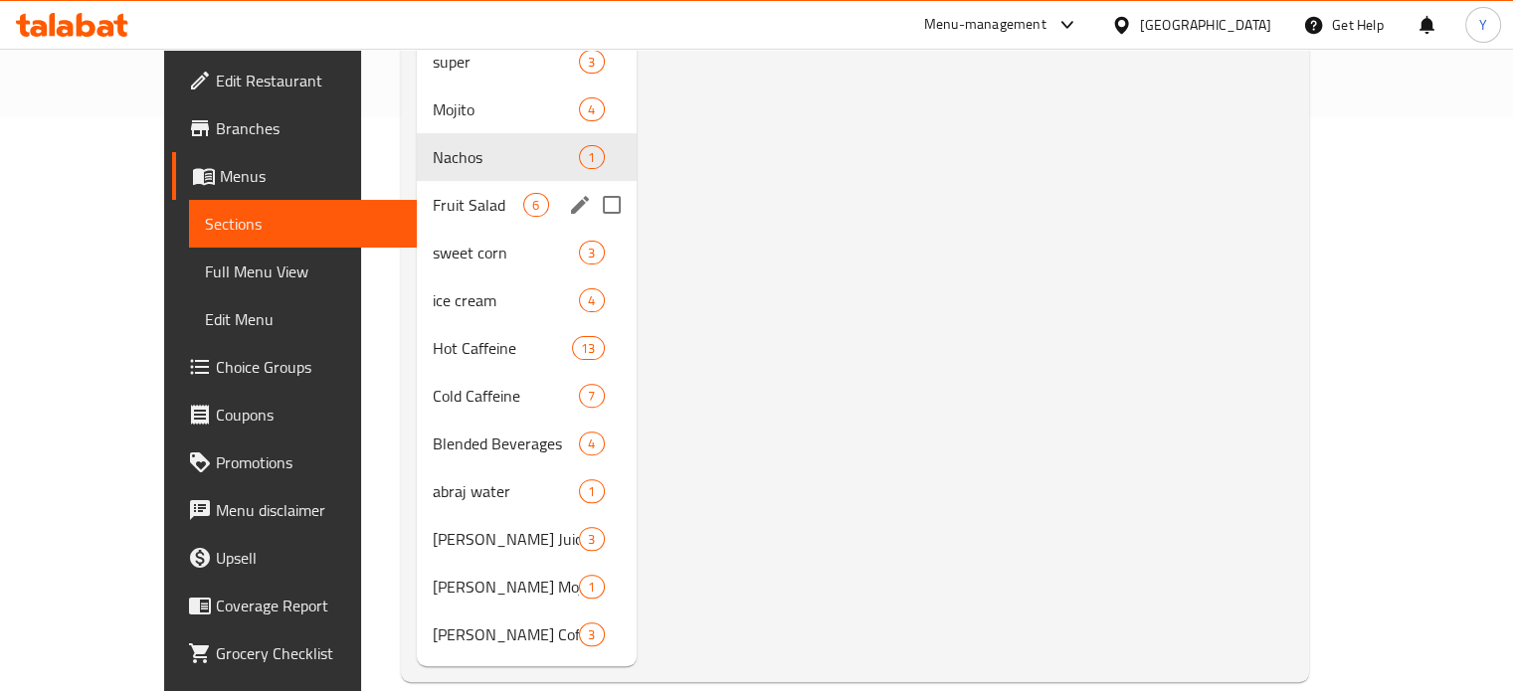
click at [433, 193] on span "Fruit Salad" at bounding box center [478, 205] width 91 height 24
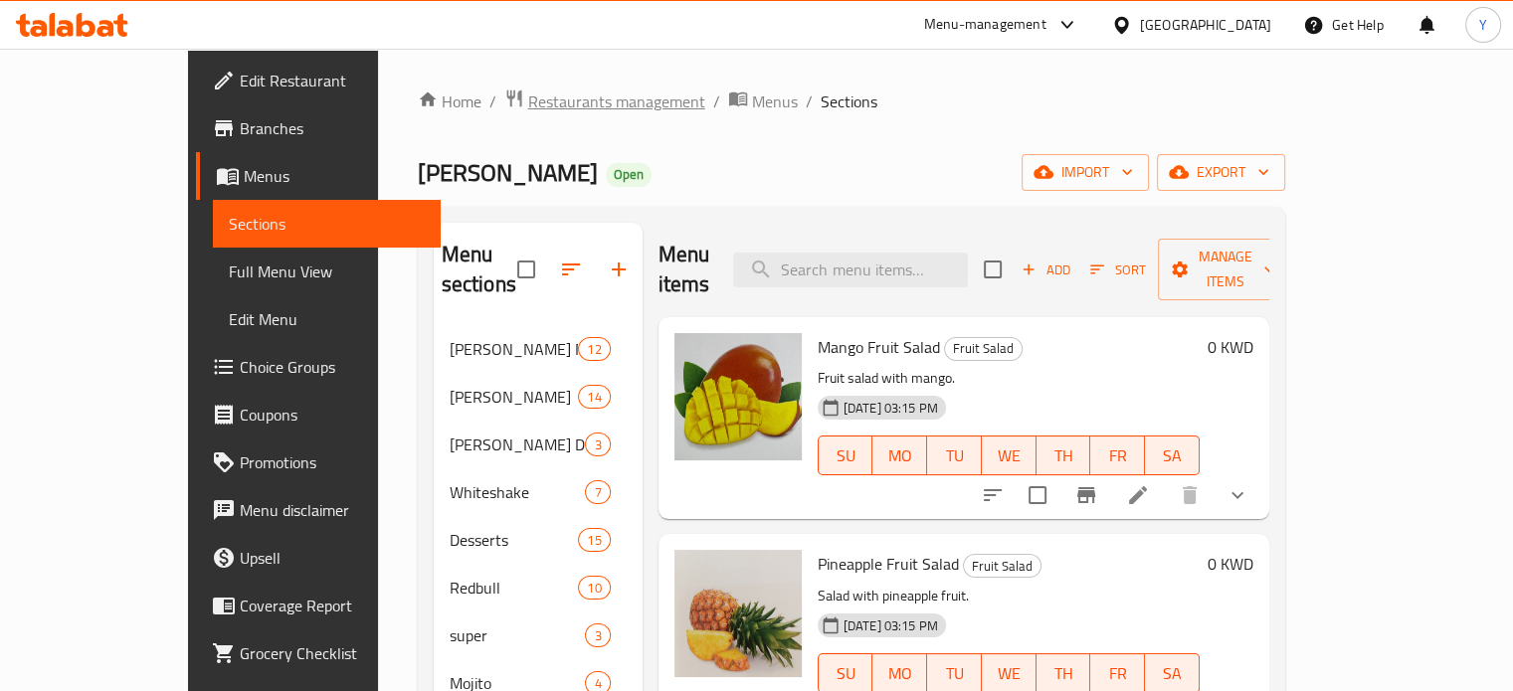
click at [528, 90] on span "Restaurants management" at bounding box center [616, 102] width 177 height 24
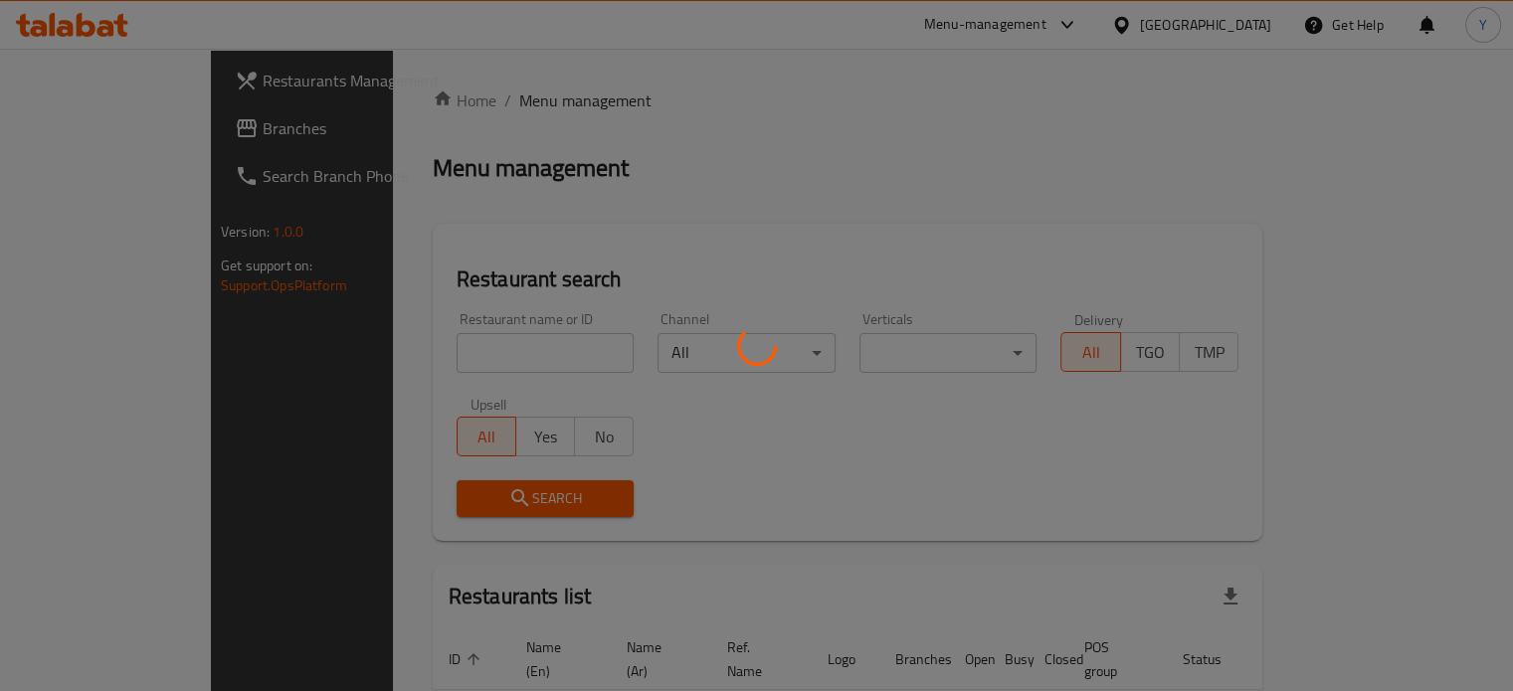
click at [485, 353] on div at bounding box center [756, 345] width 1513 height 691
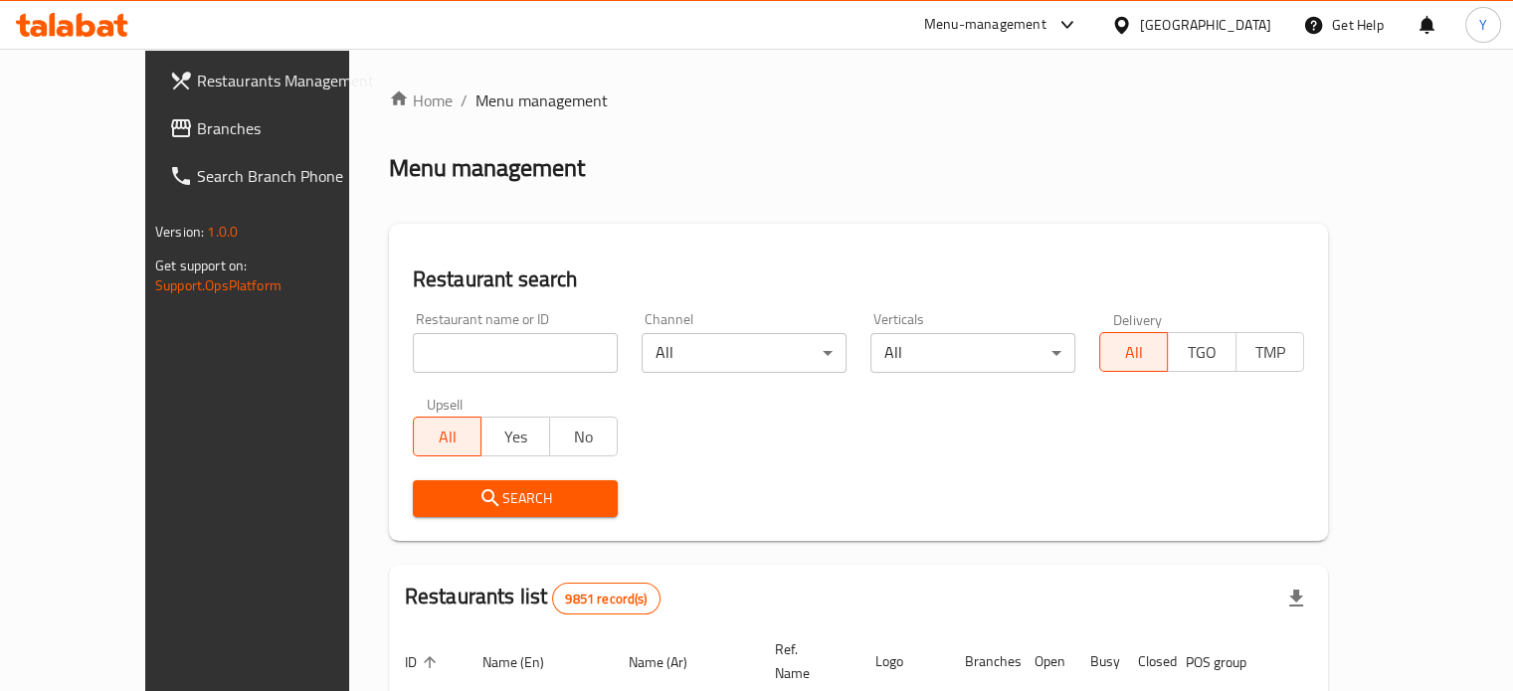
drag, startPoint x: 460, startPoint y: 357, endPoint x: 443, endPoint y: 349, distance: 19.6
click at [458, 353] on div at bounding box center [756, 345] width 1513 height 691
click at [435, 344] on input "search" at bounding box center [515, 353] width 205 height 40
type input "[PERSON_NAME]"
click button "Search" at bounding box center [515, 498] width 205 height 37
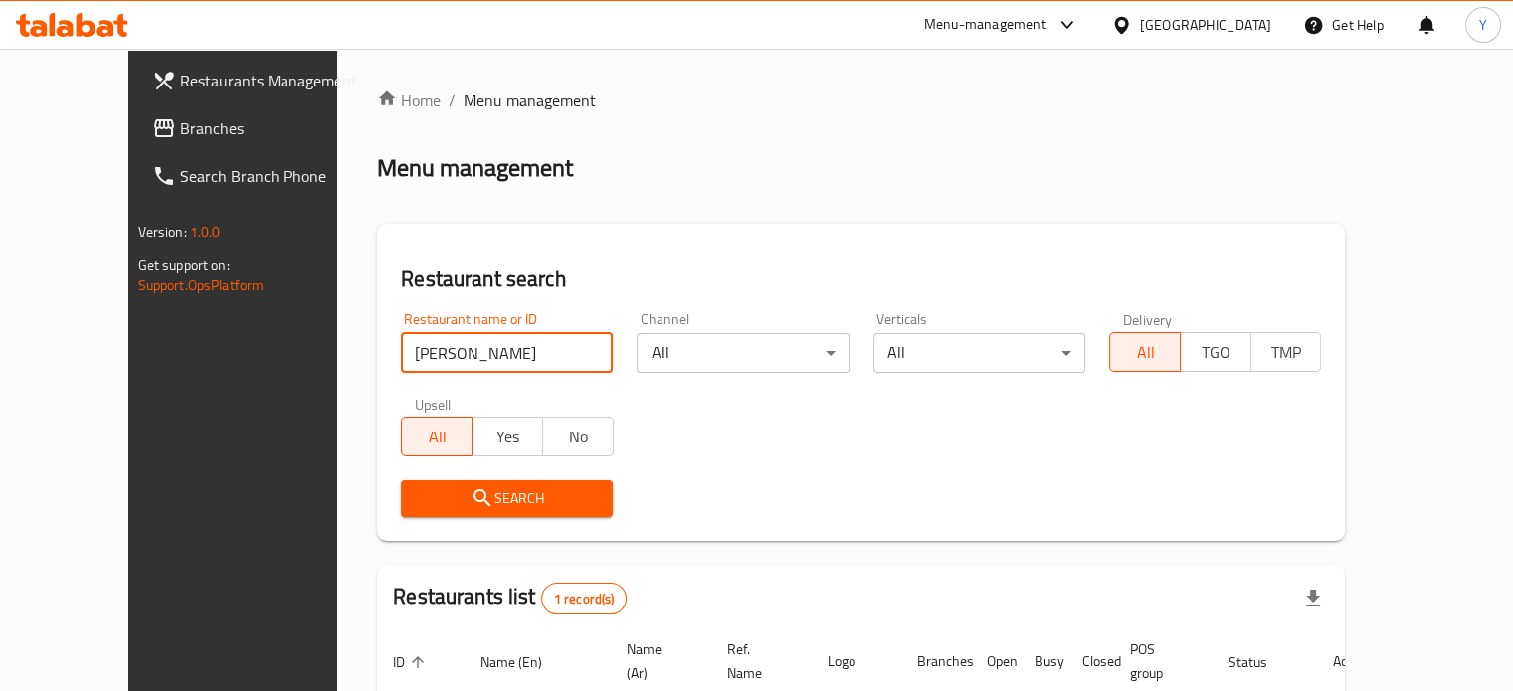
click at [921, 247] on div "Restaurant search Restaurant name or ID [PERSON_NAME] Restaurant name or ID Cha…" at bounding box center [861, 382] width 968 height 317
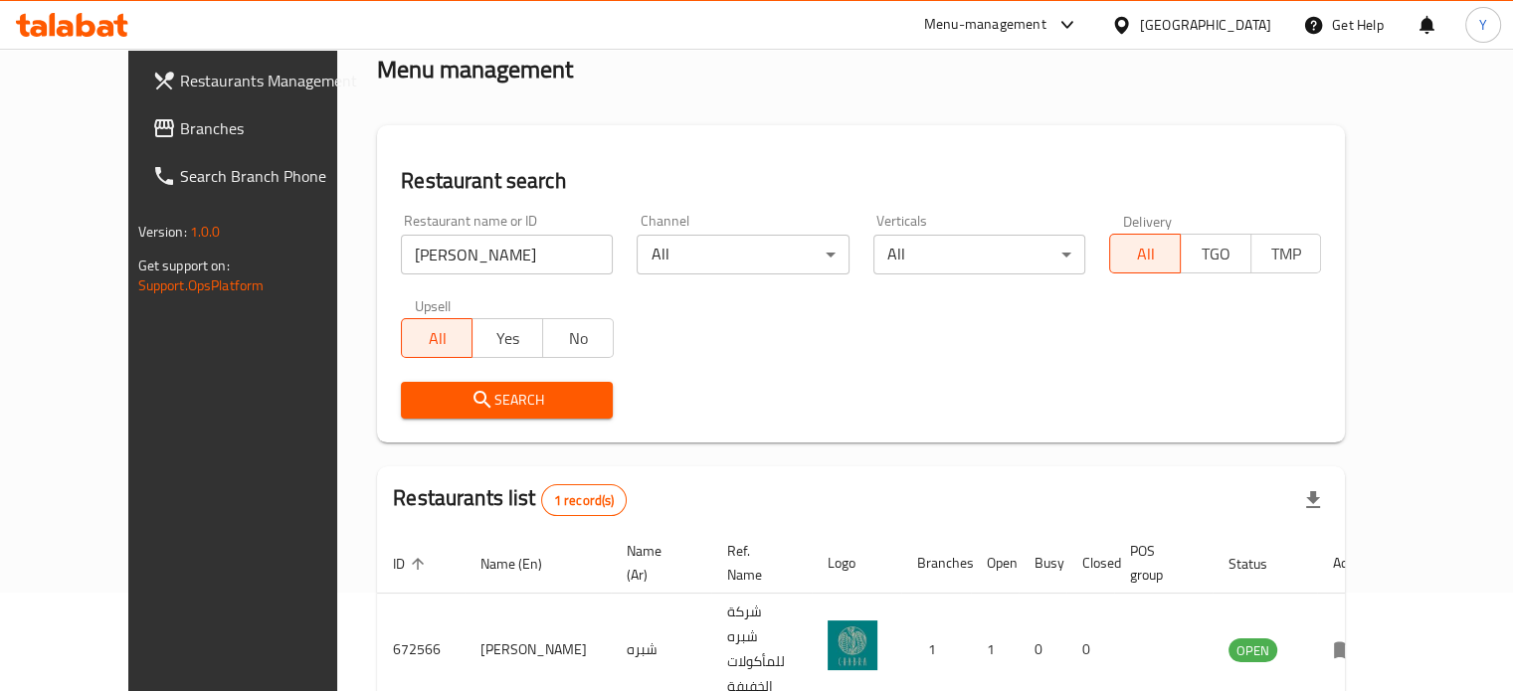
scroll to position [155, 0]
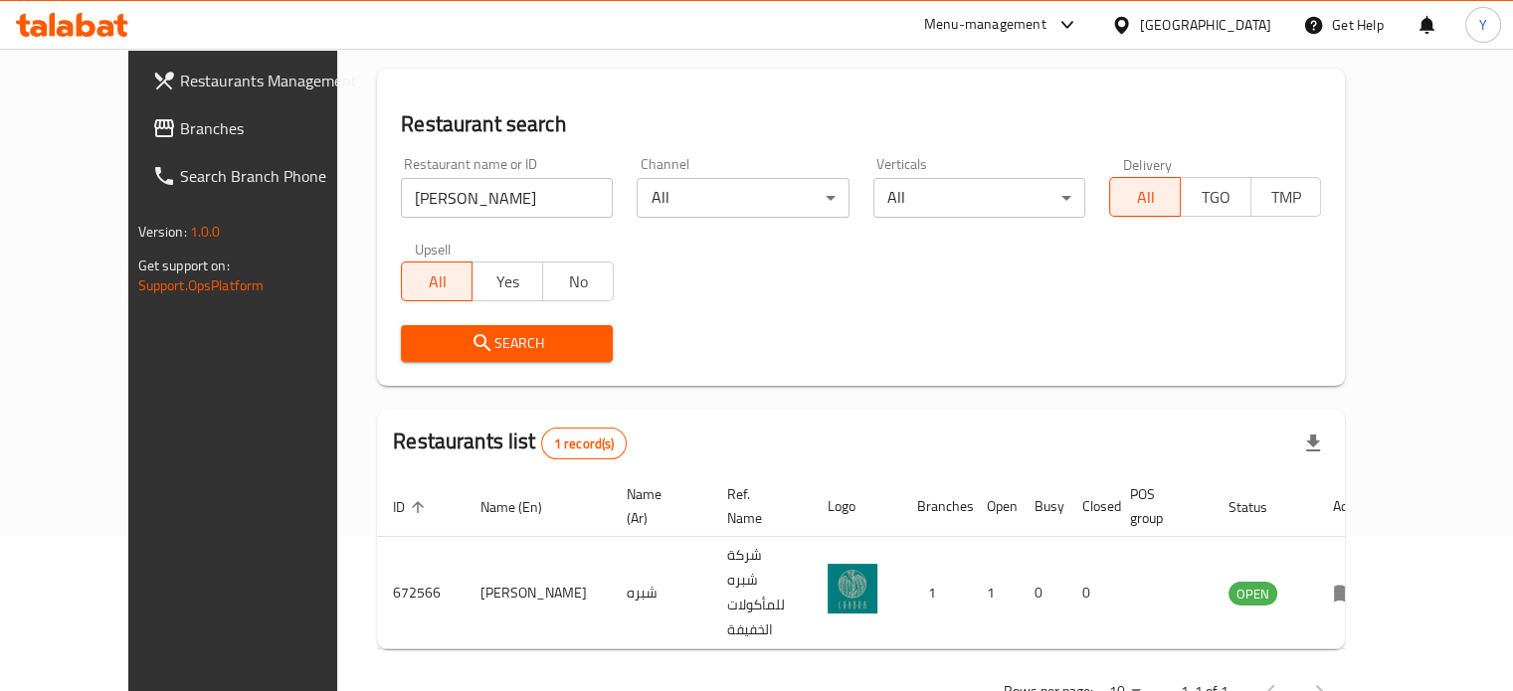
click at [180, 80] on span "Restaurants Management" at bounding box center [272, 81] width 185 height 24
